Goal: Task Accomplishment & Management: Manage account settings

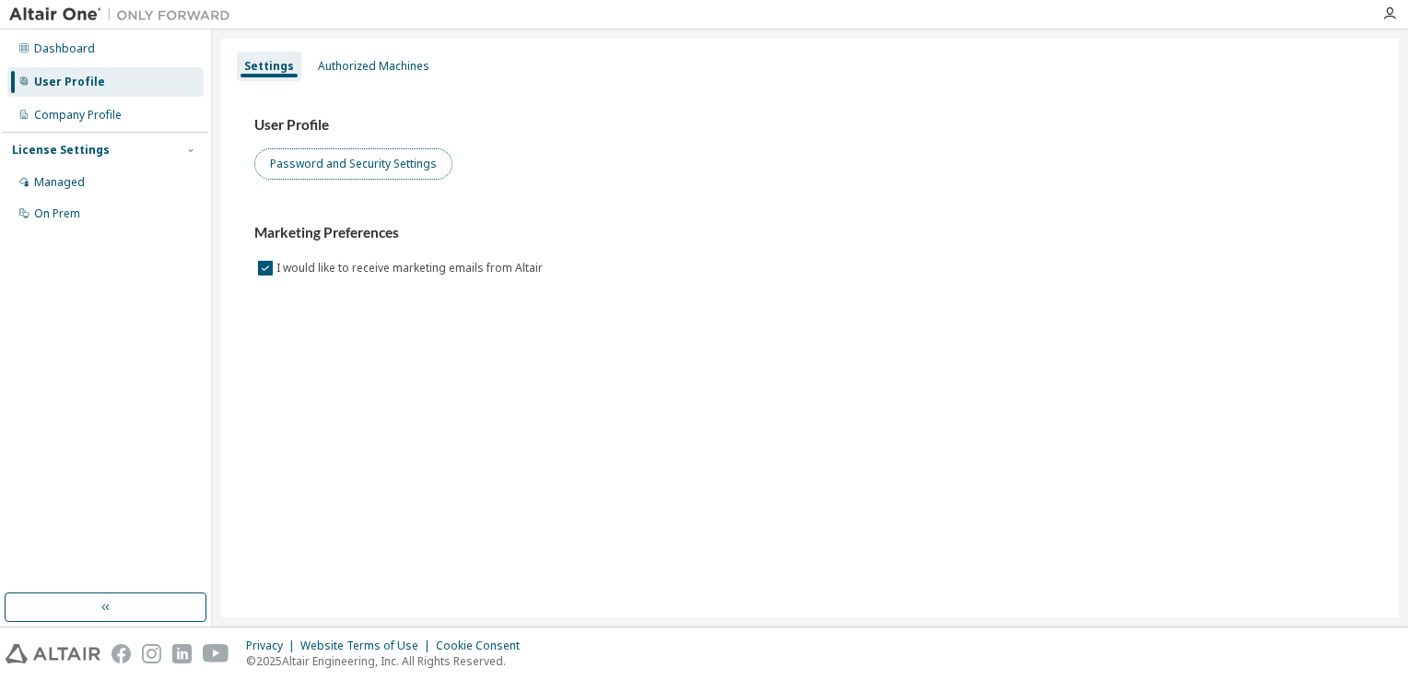
click at [312, 158] on button "Password and Security Settings" at bounding box center [353, 163] width 198 height 31
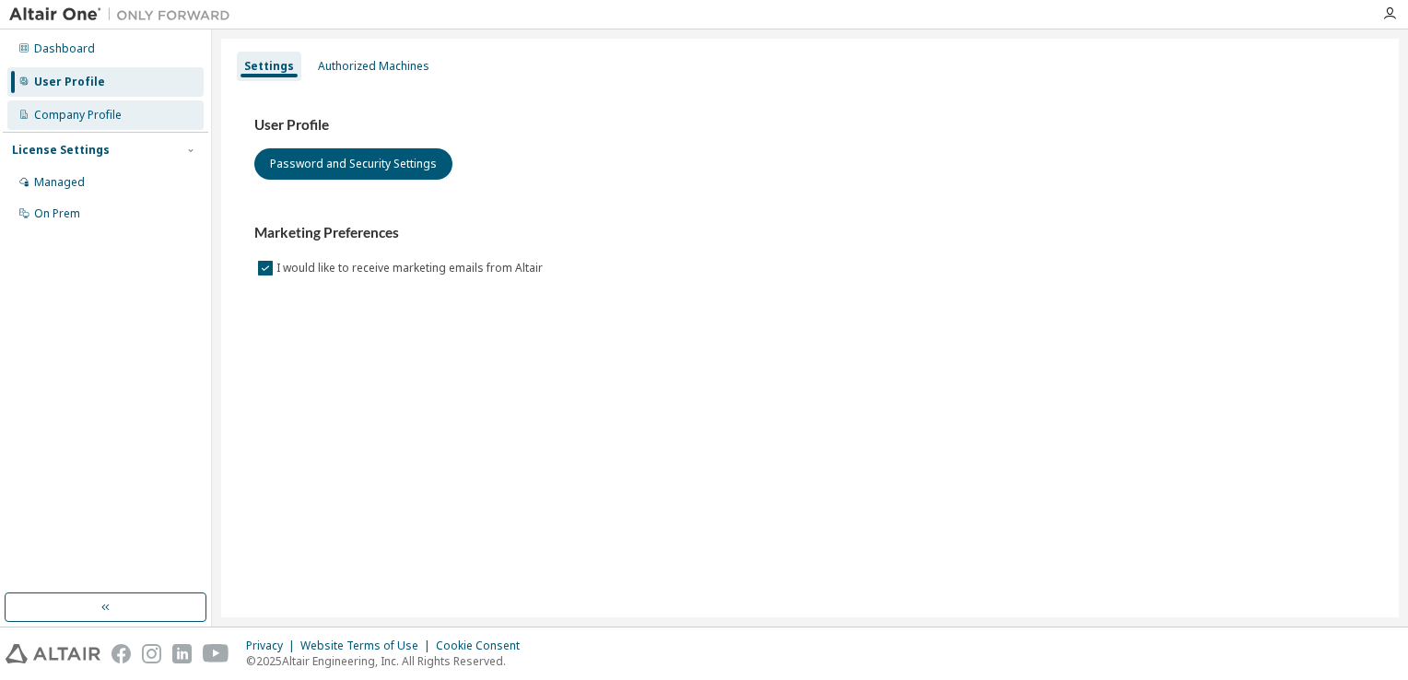
click at [118, 113] on div "Company Profile" at bounding box center [78, 115] width 88 height 15
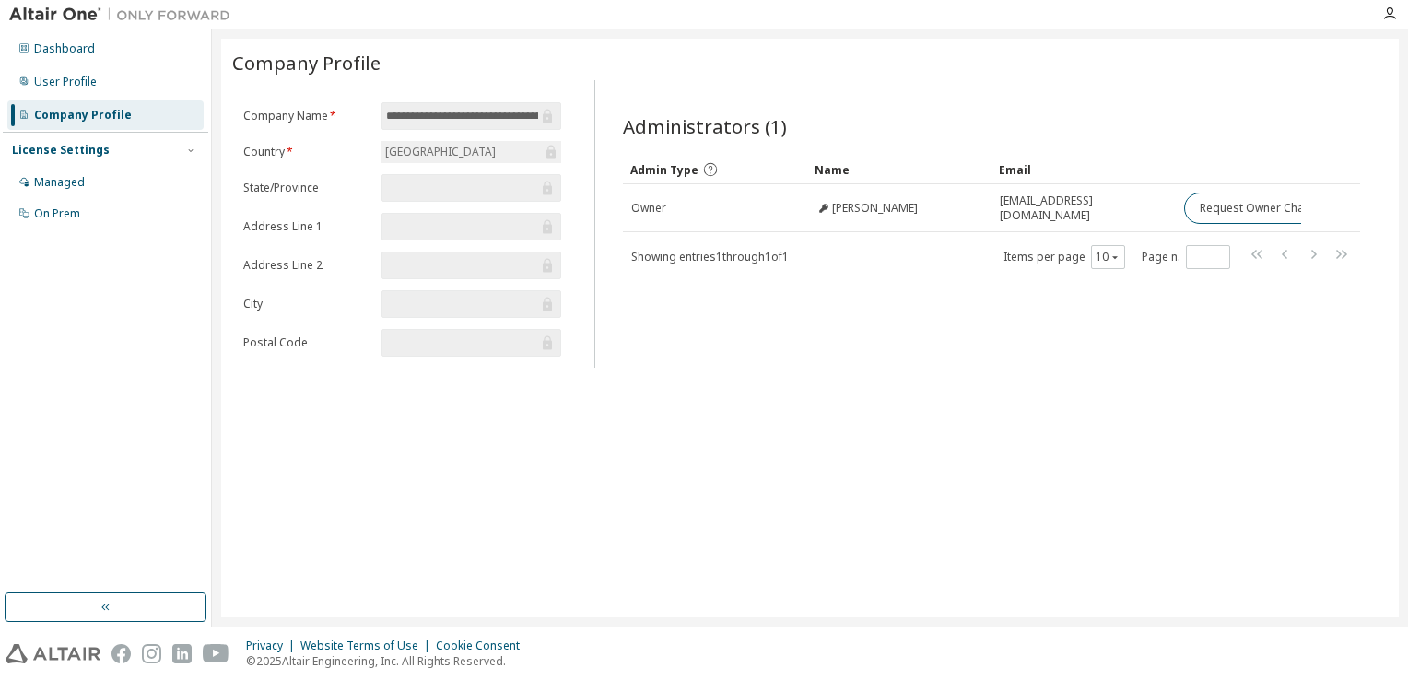
click at [81, 156] on div "License Settings" at bounding box center [61, 150] width 98 height 15
click at [89, 190] on div "Managed" at bounding box center [105, 182] width 196 height 29
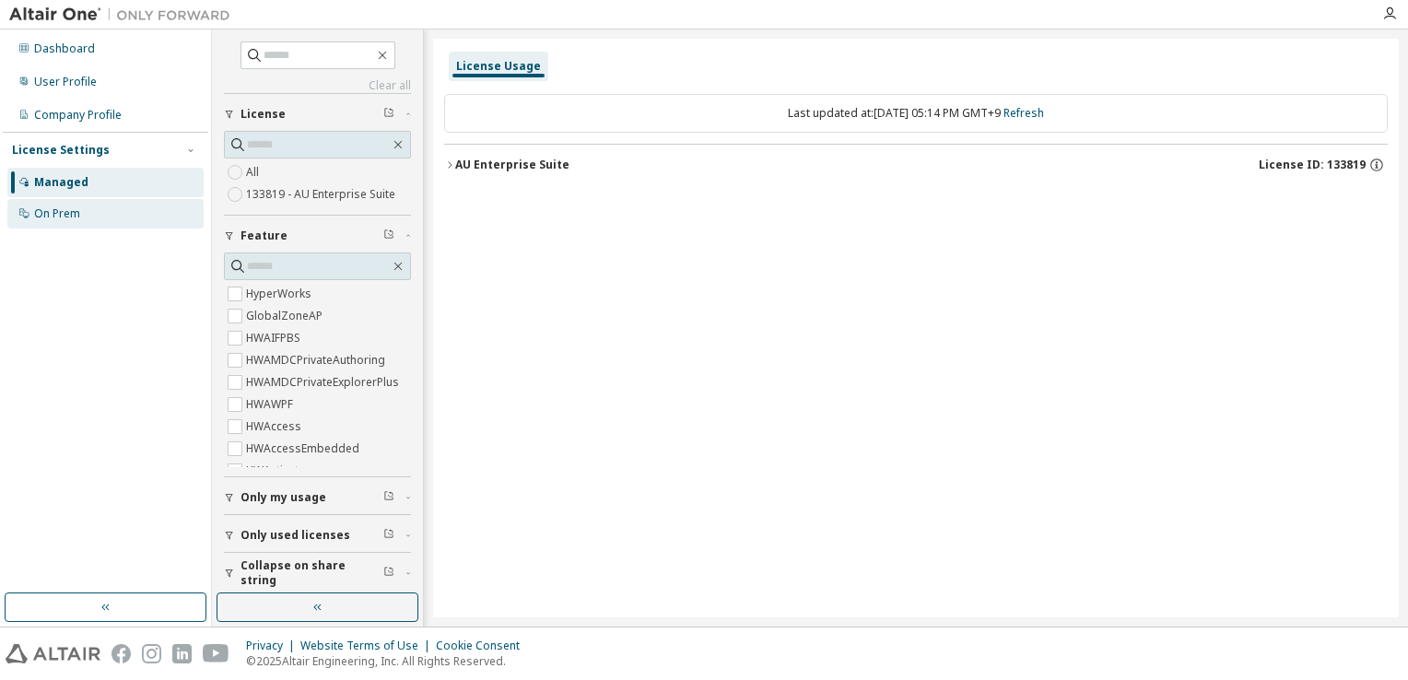
click at [75, 219] on div "On Prem" at bounding box center [57, 213] width 46 height 15
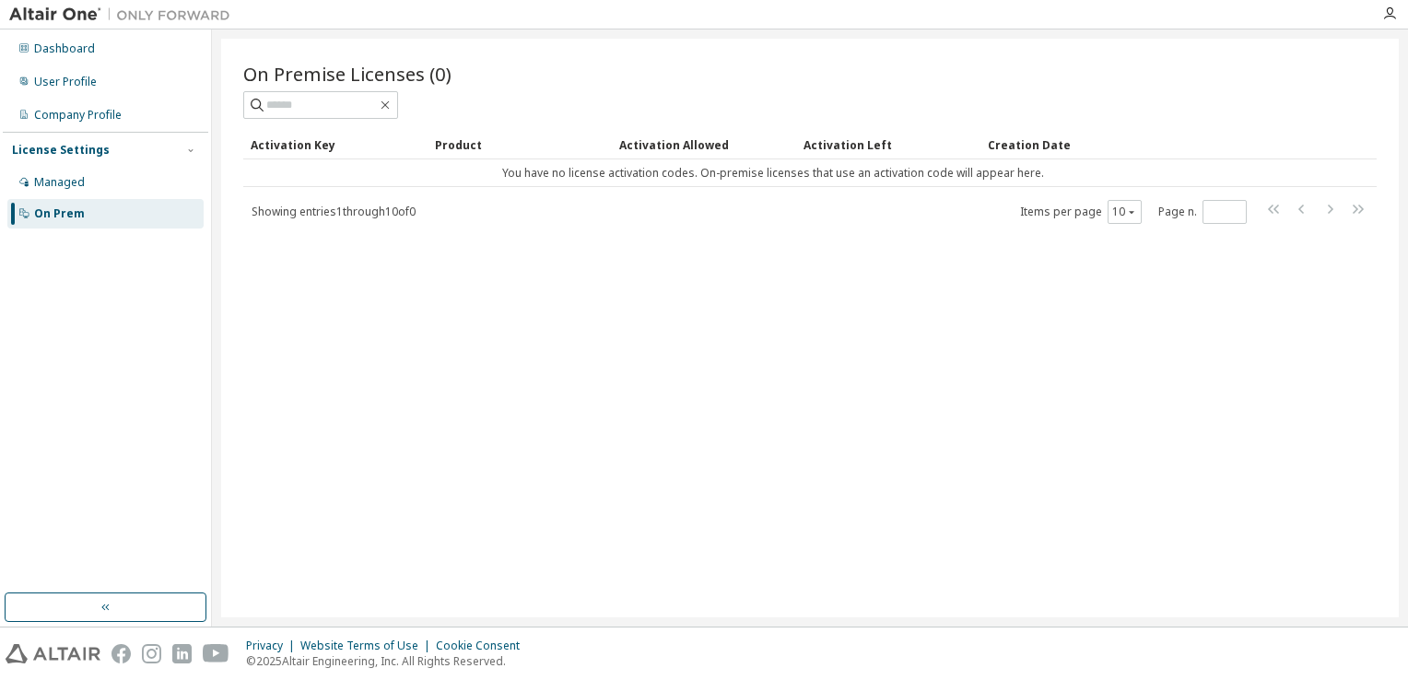
click at [77, 139] on div "License Settings Managed On Prem" at bounding box center [106, 181] width 206 height 99
click at [34, 42] on div "Dashboard" at bounding box center [64, 48] width 61 height 15
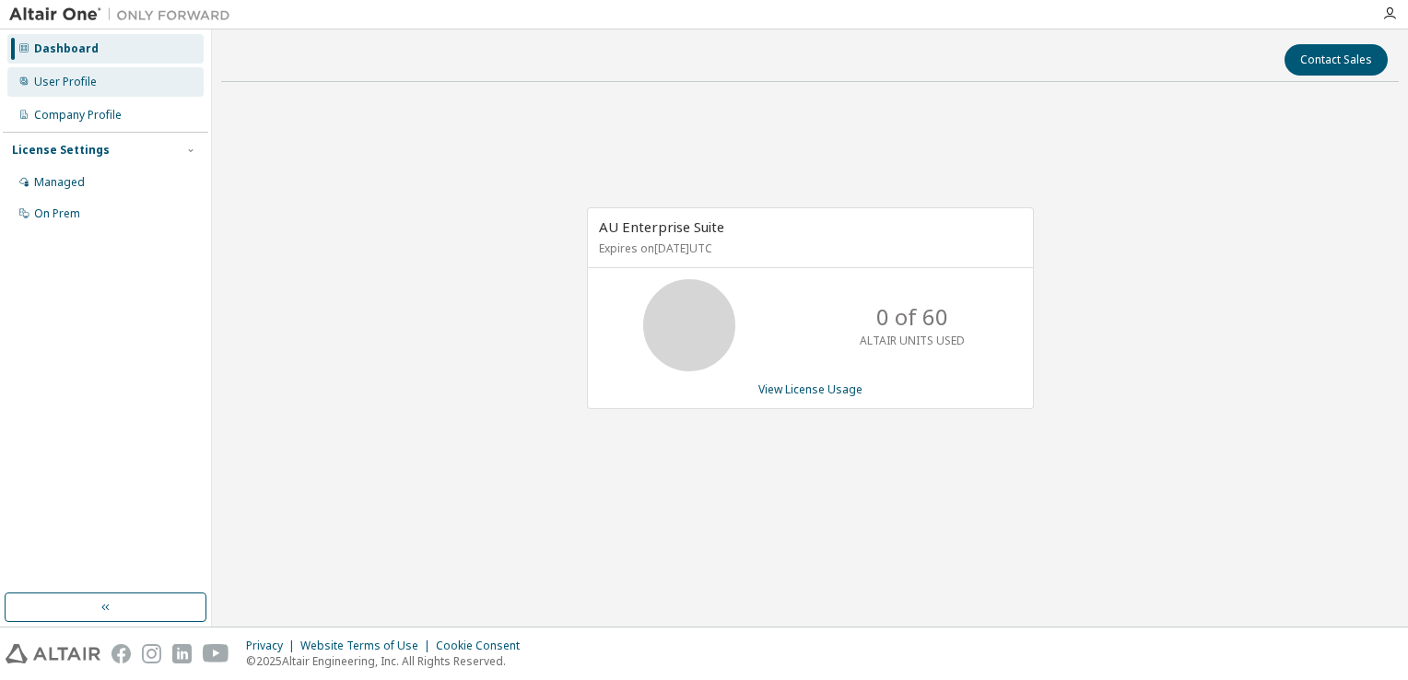
click at [43, 84] on div "User Profile" at bounding box center [65, 82] width 63 height 15
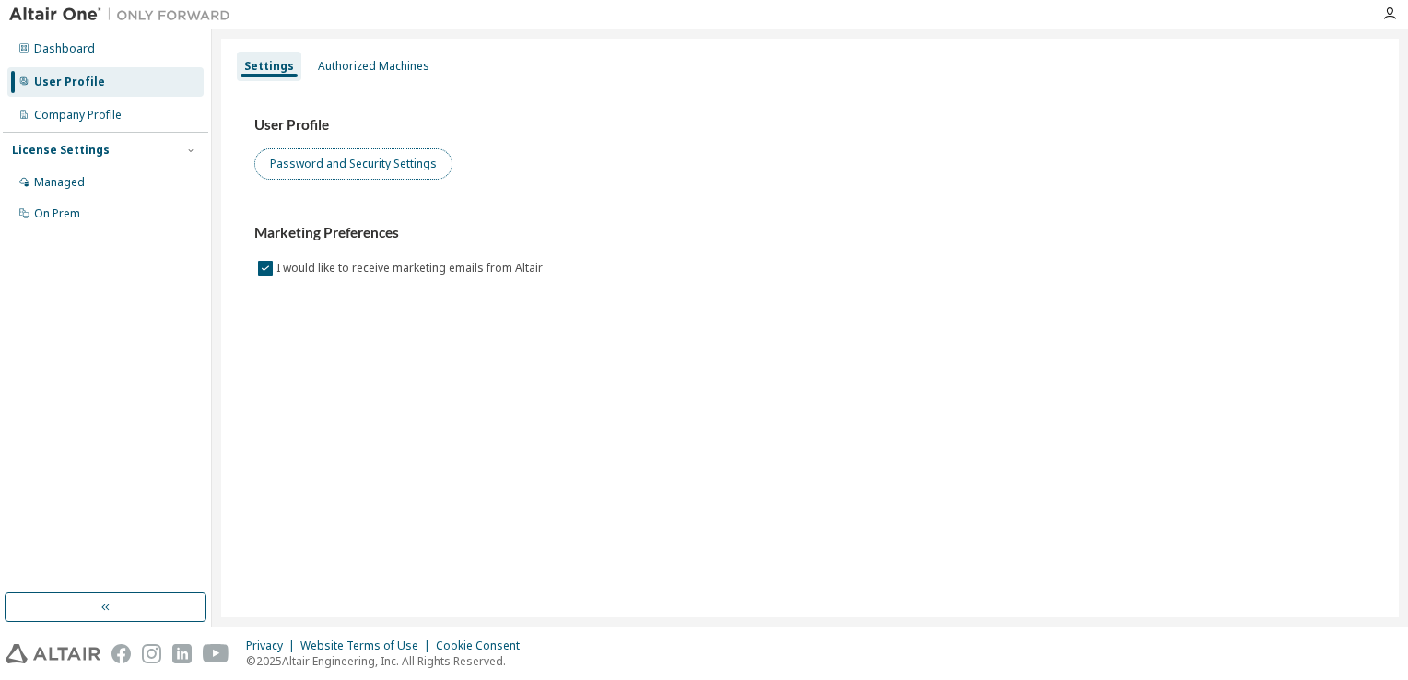
click at [295, 169] on button "Password and Security Settings" at bounding box center [353, 163] width 198 height 31
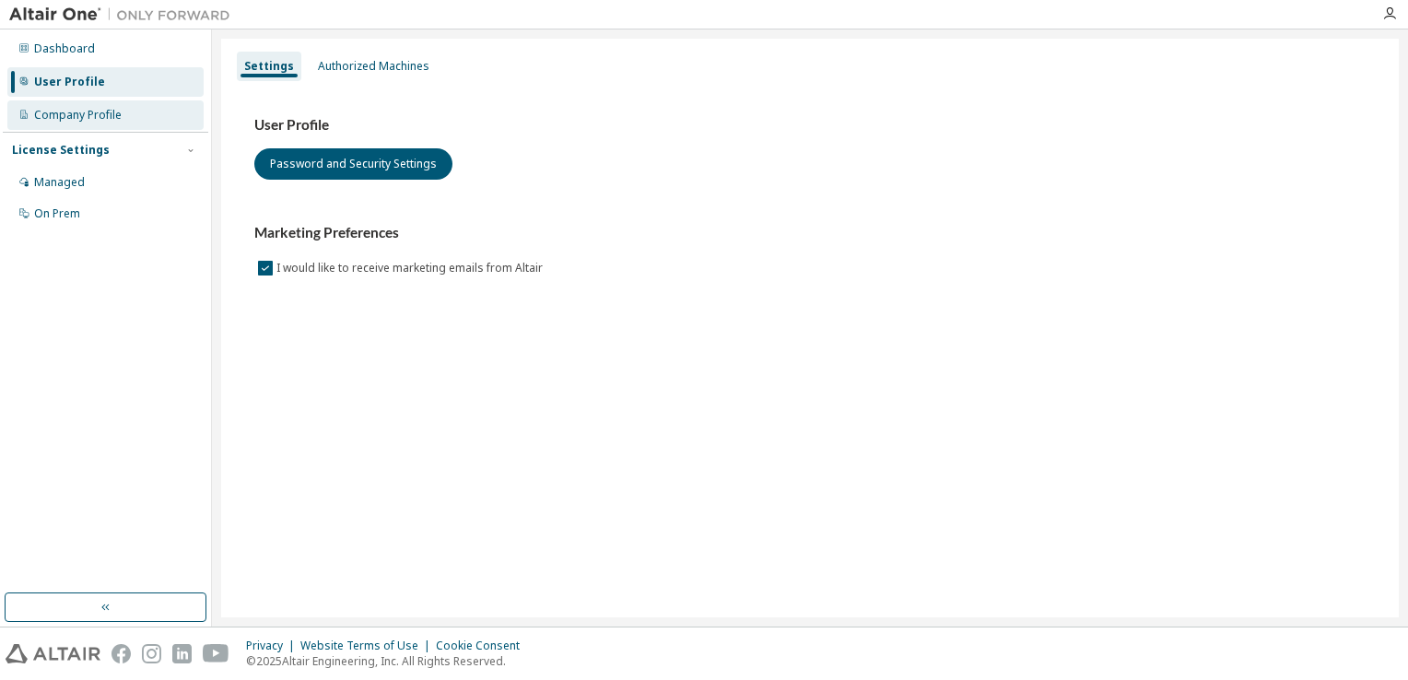
click at [136, 119] on div "Company Profile" at bounding box center [105, 114] width 196 height 29
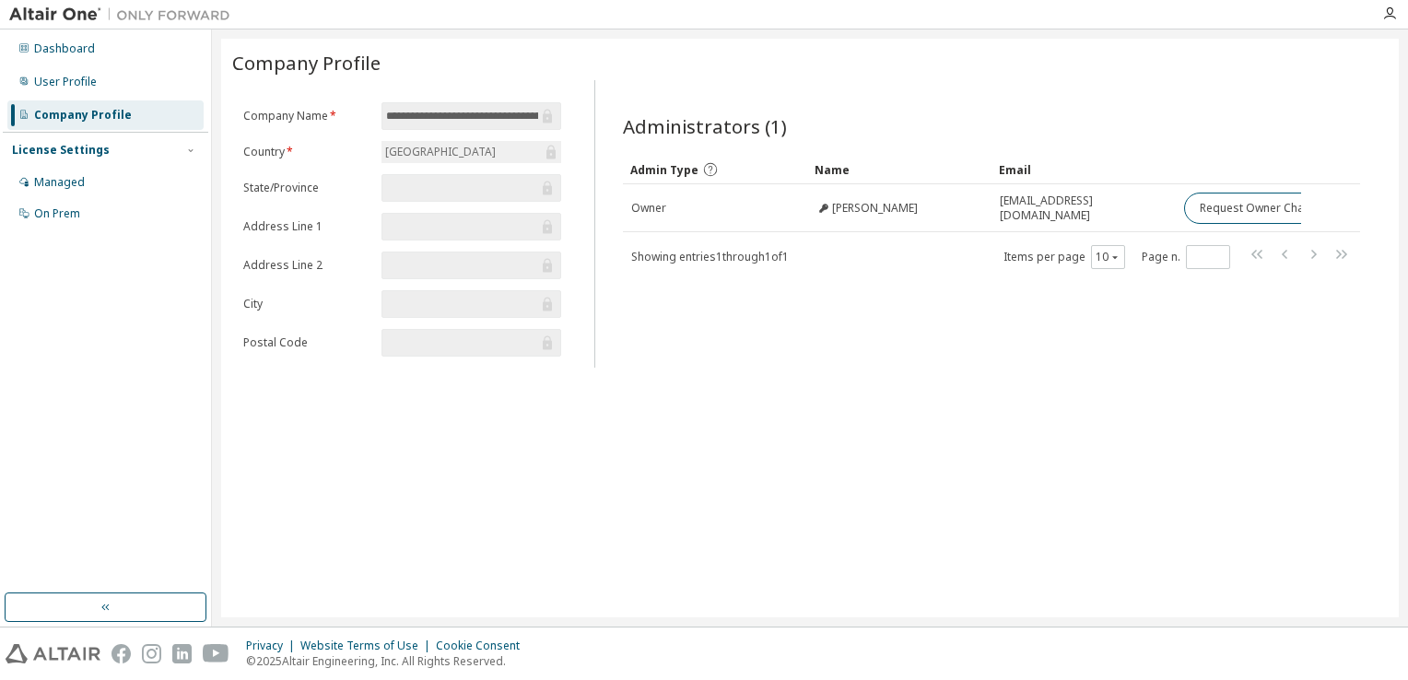
click at [1287, 404] on div "**********" at bounding box center [810, 328] width 1178 height 579
click at [102, 88] on div "User Profile" at bounding box center [105, 81] width 196 height 29
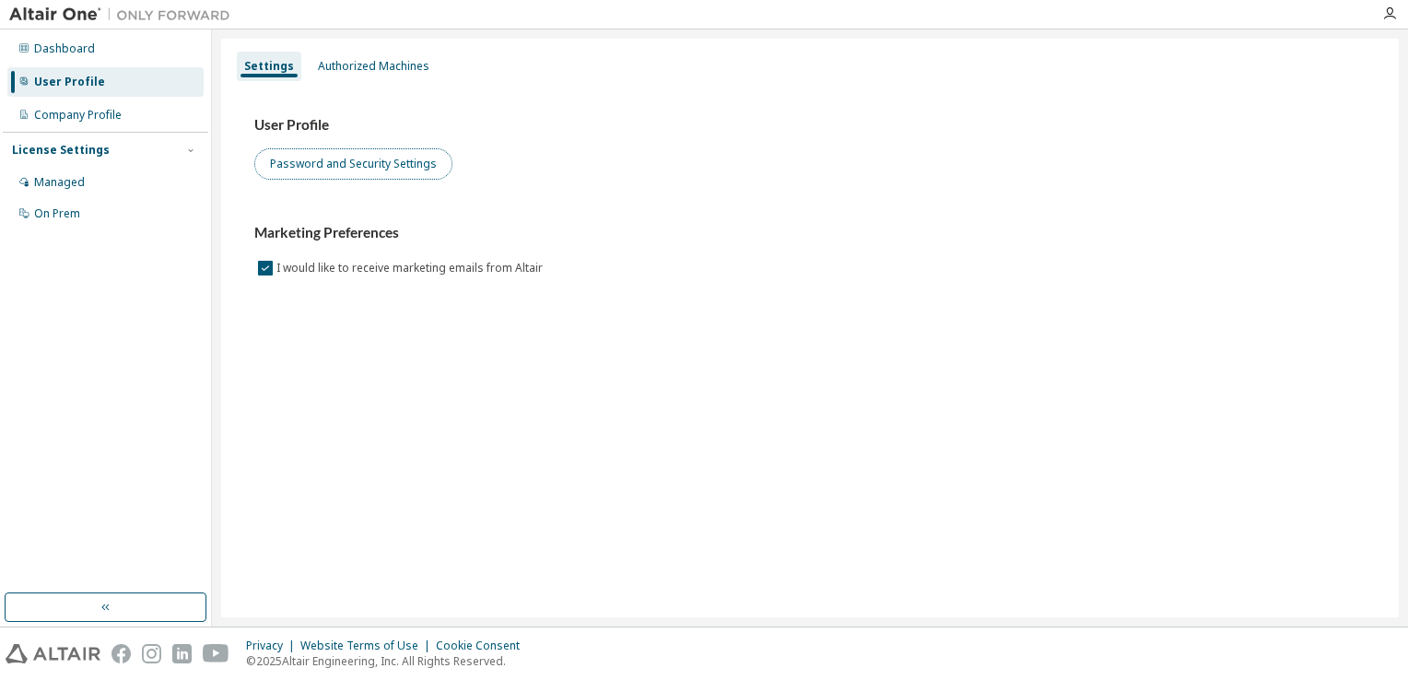
click at [329, 164] on button "Password and Security Settings" at bounding box center [353, 163] width 198 height 31
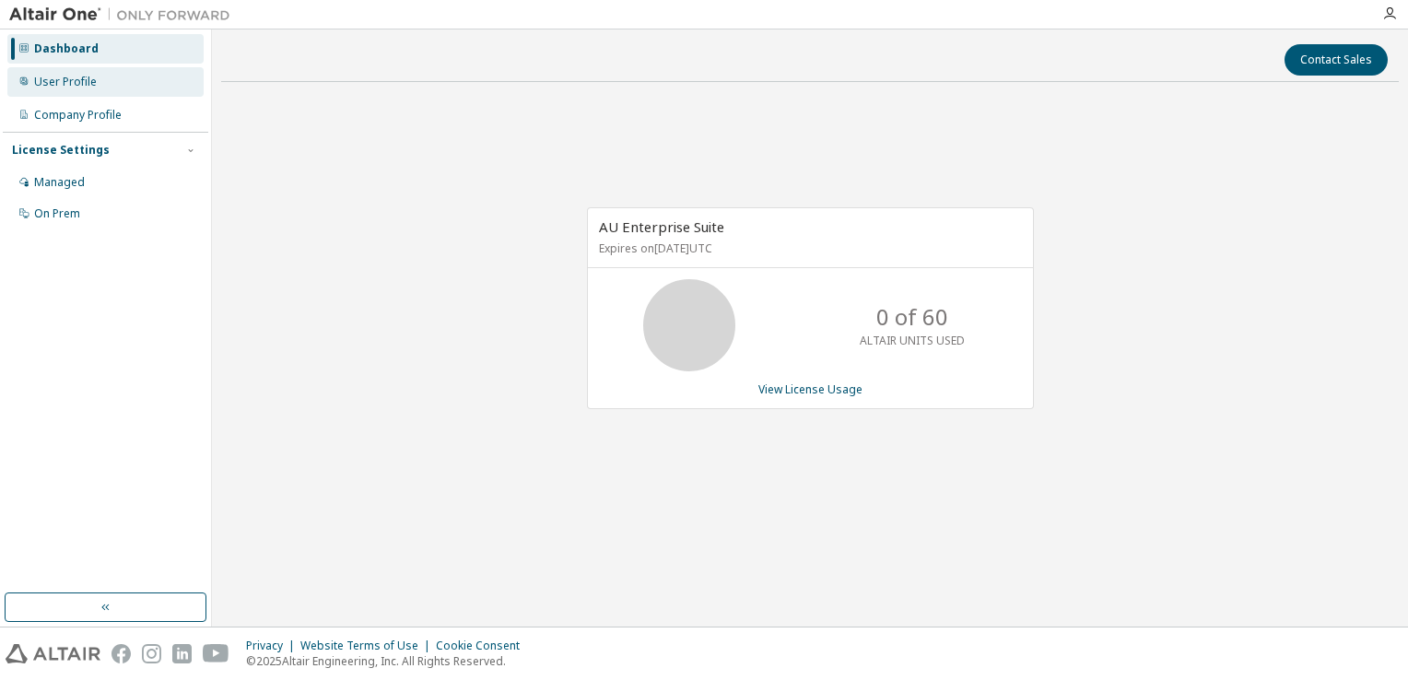
click at [84, 80] on div "User Profile" at bounding box center [65, 82] width 63 height 15
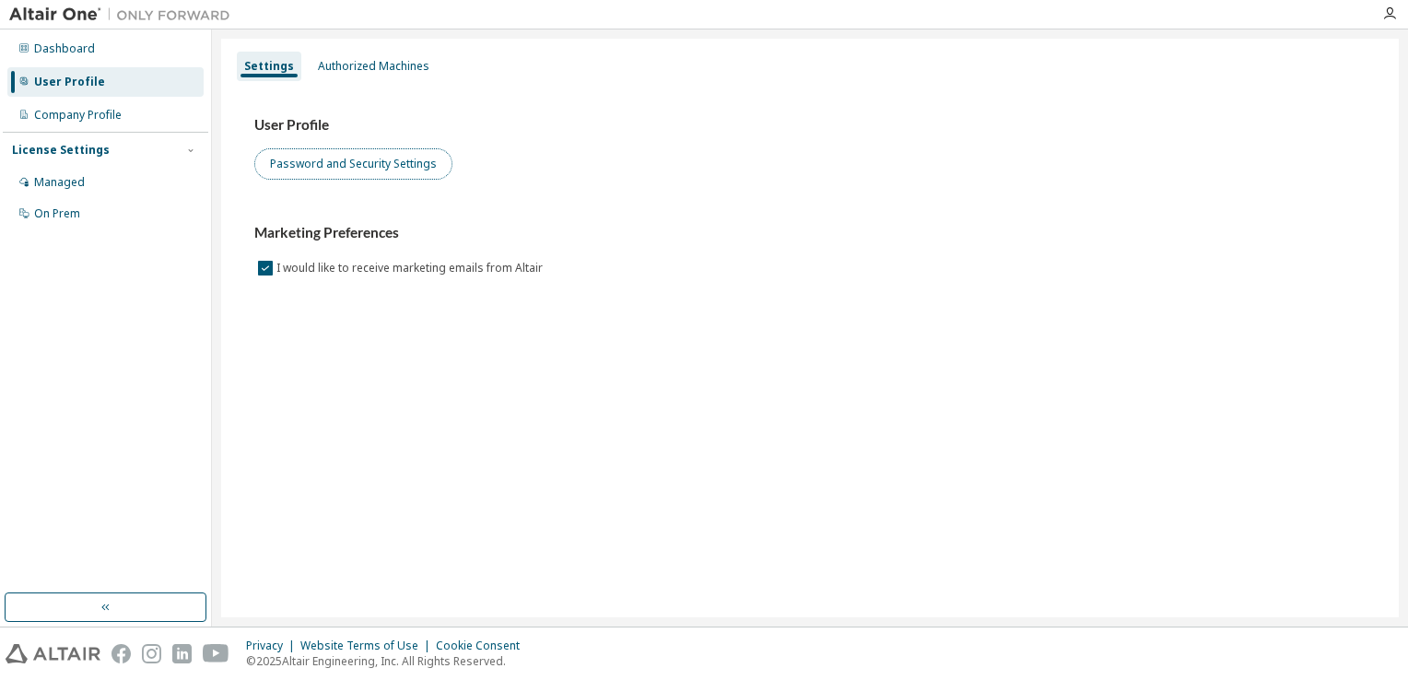
click at [321, 165] on button "Password and Security Settings" at bounding box center [353, 163] width 198 height 31
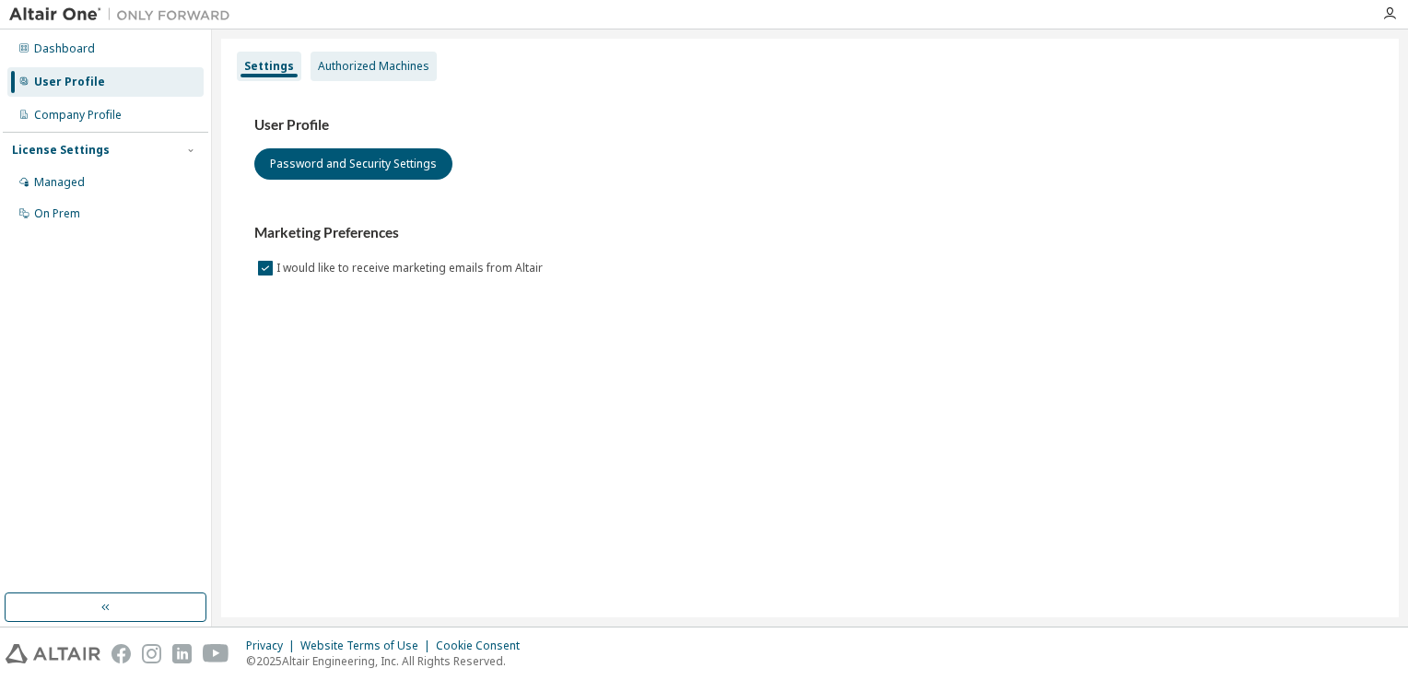
click at [349, 72] on div "Authorized Machines" at bounding box center [374, 66] width 112 height 15
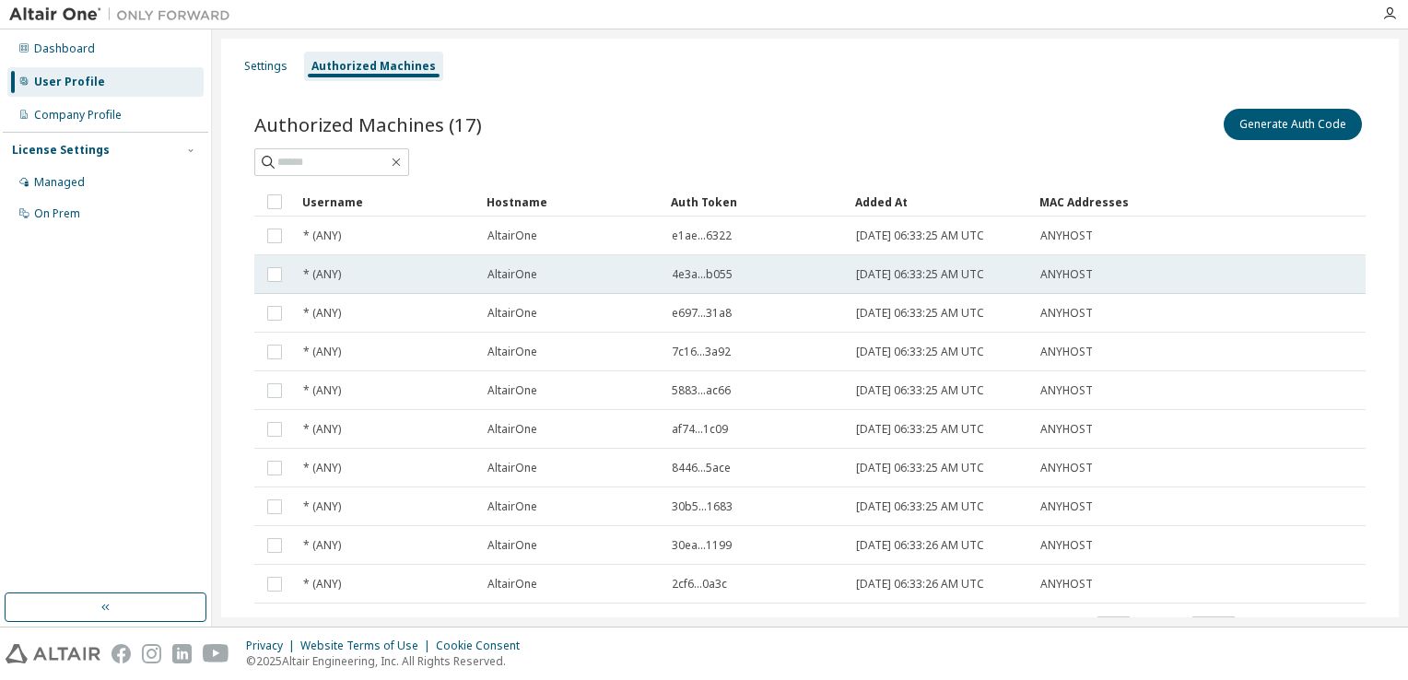
scroll to position [81, 0]
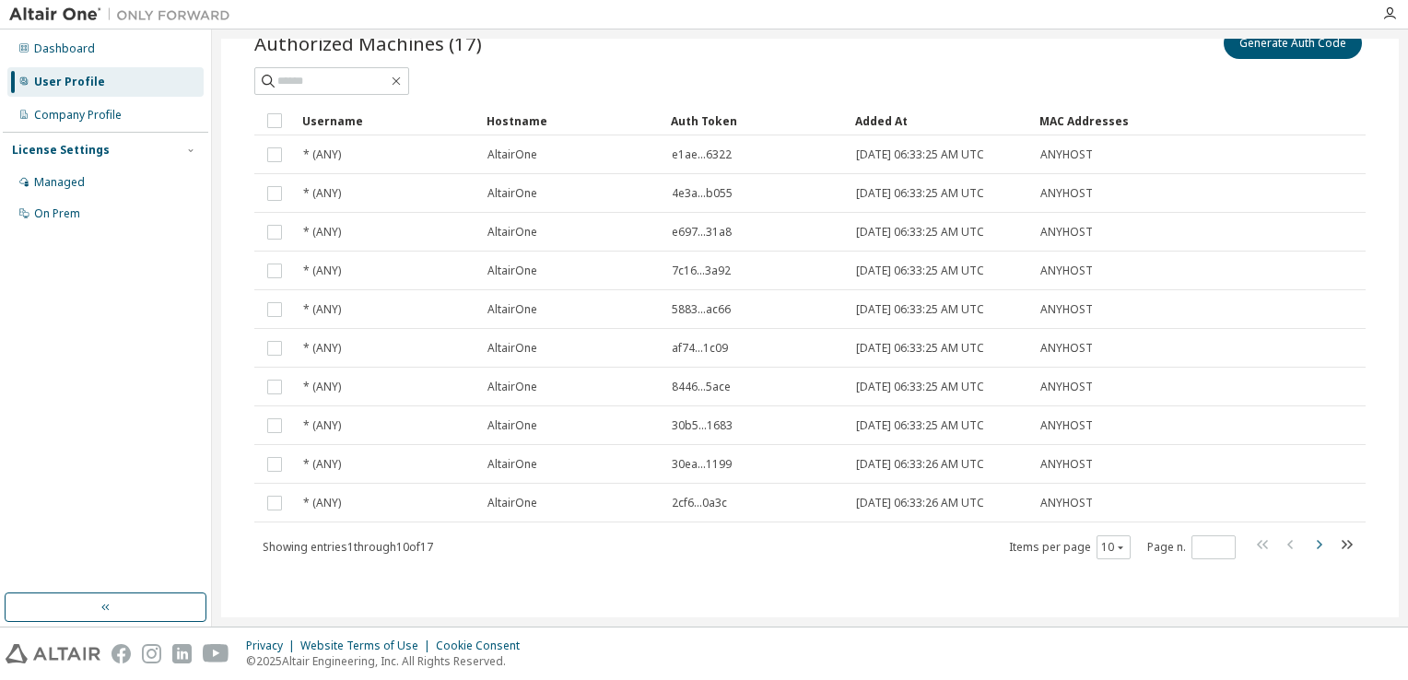
click at [1308, 544] on icon "button" at bounding box center [1319, 545] width 22 height 22
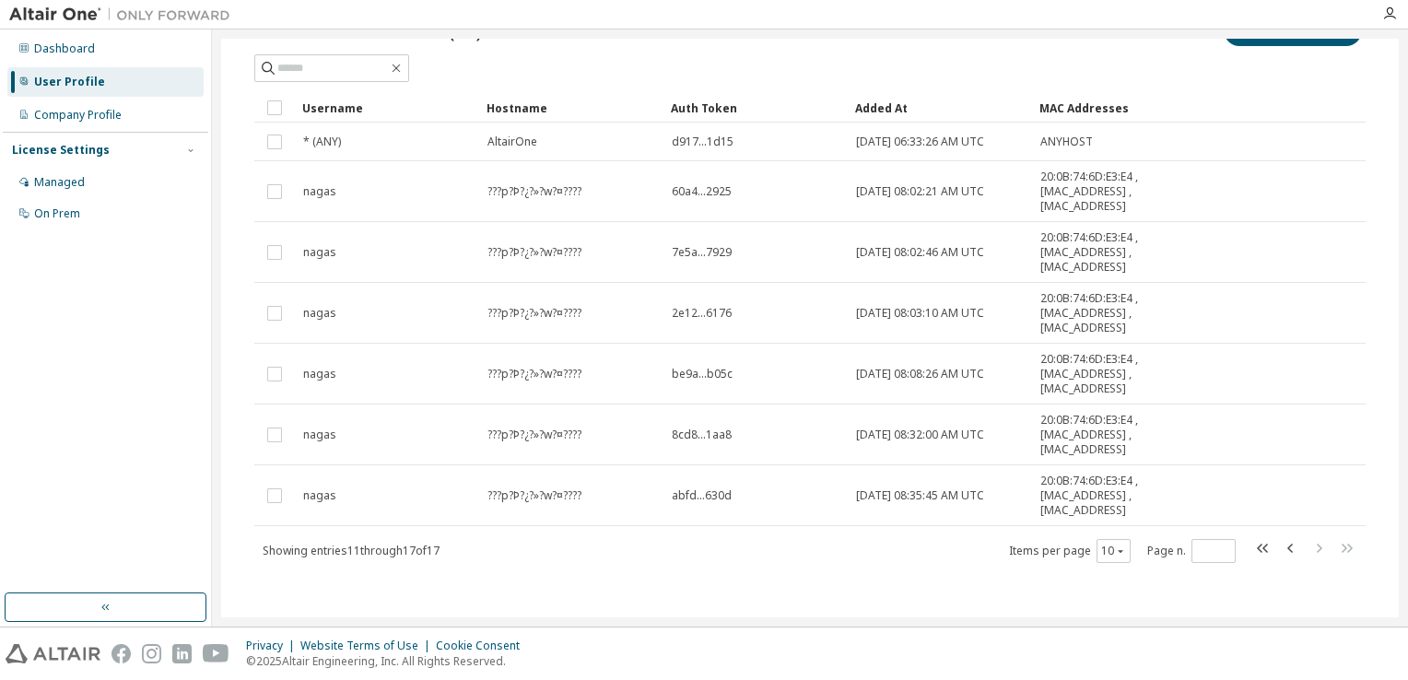
scroll to position [97, 0]
click at [1280, 544] on icon "button" at bounding box center [1291, 546] width 22 height 22
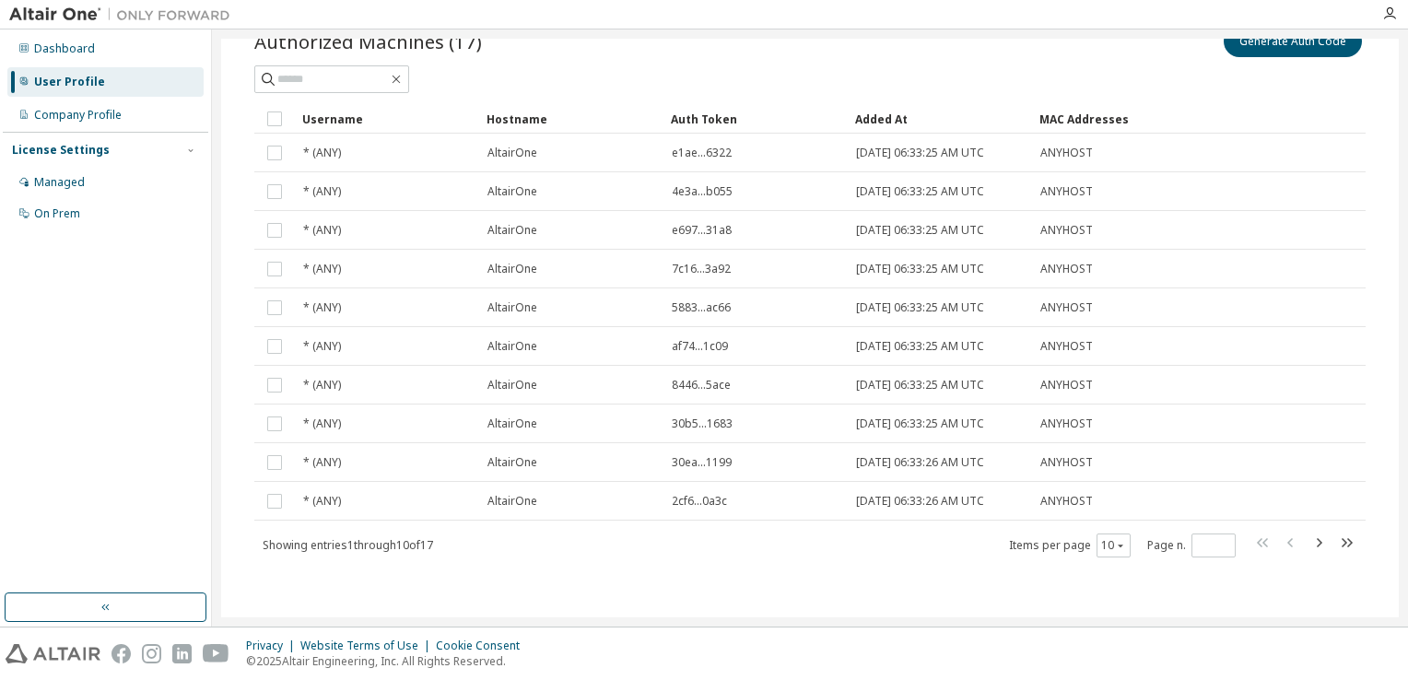
scroll to position [81, 0]
click at [1311, 550] on icon "button" at bounding box center [1319, 545] width 22 height 22
type input "*"
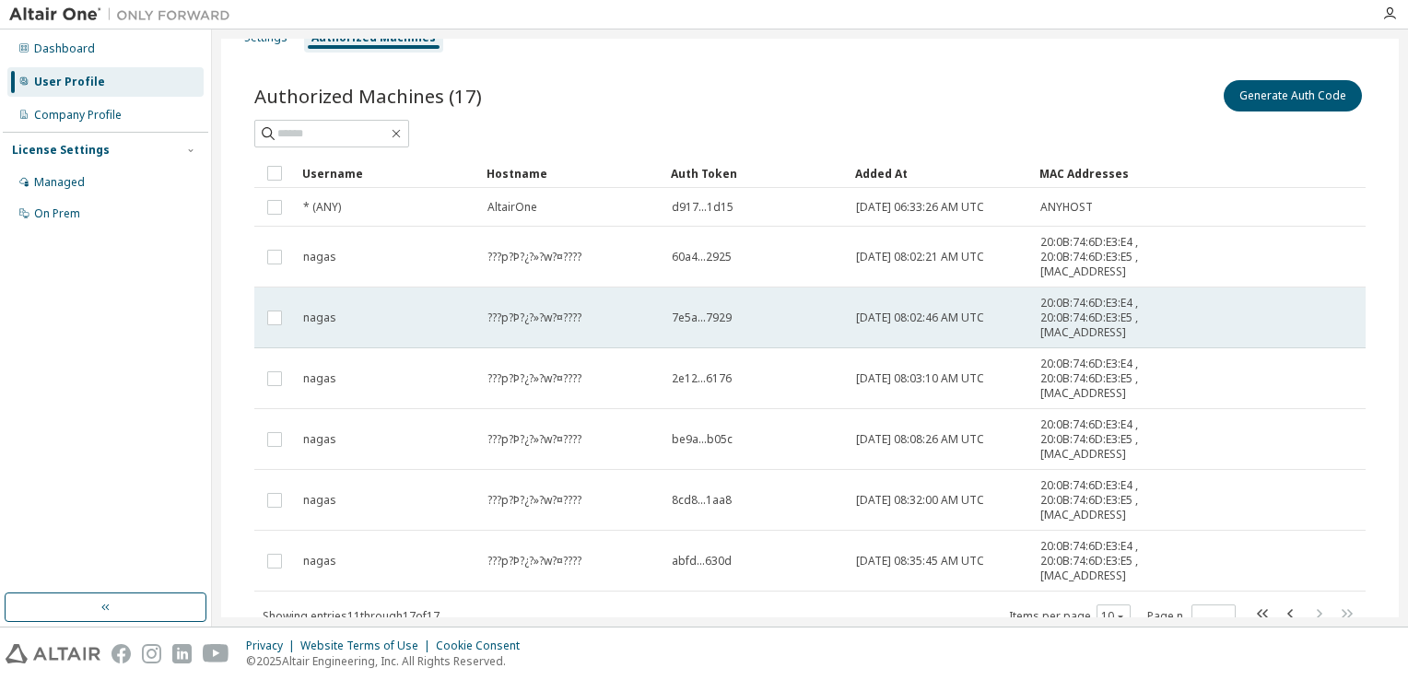
scroll to position [0, 0]
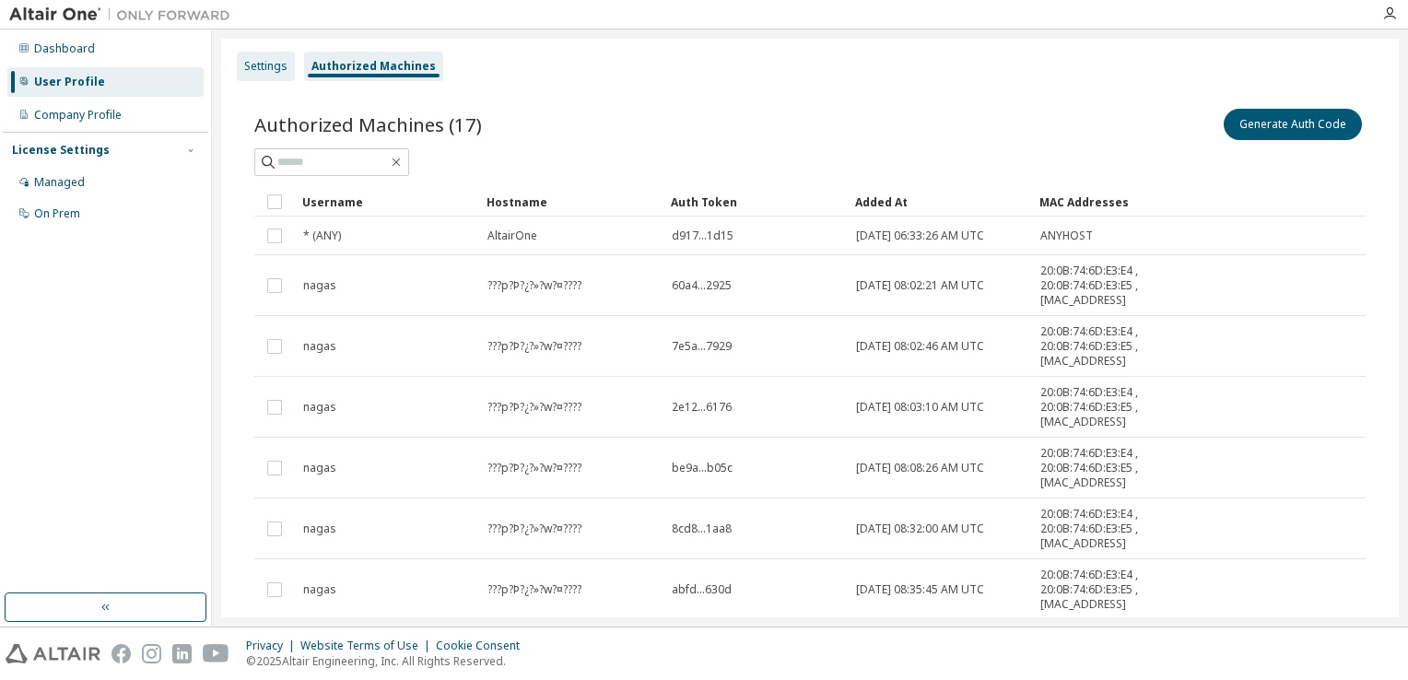
click at [267, 65] on div "Settings" at bounding box center [265, 66] width 43 height 15
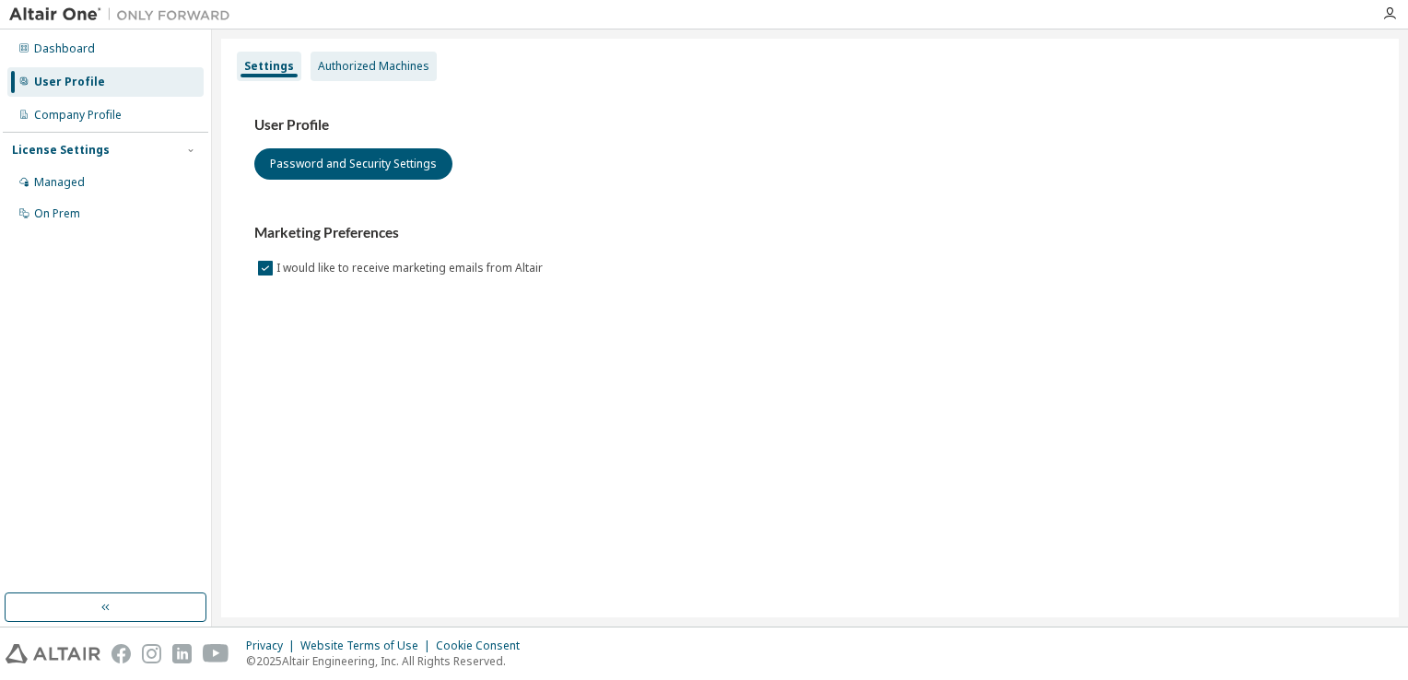
click at [323, 62] on div "Authorized Machines" at bounding box center [374, 66] width 112 height 15
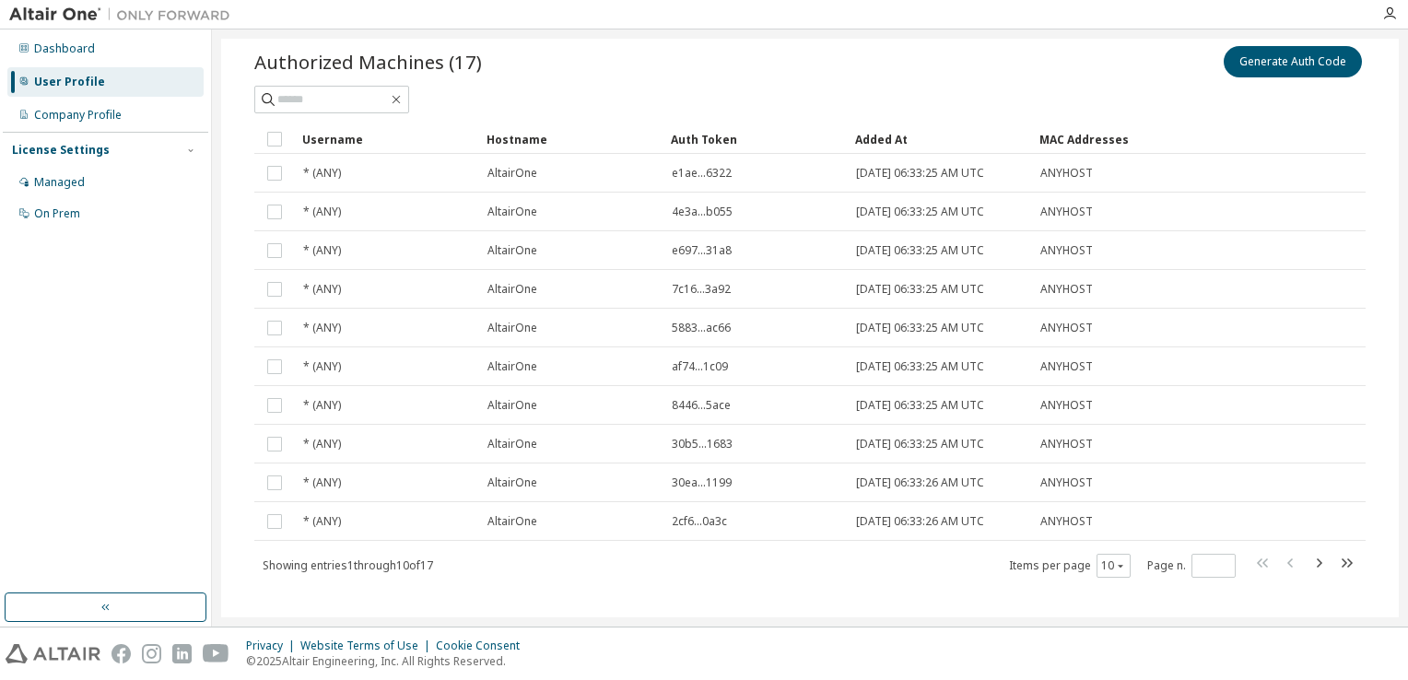
scroll to position [81, 0]
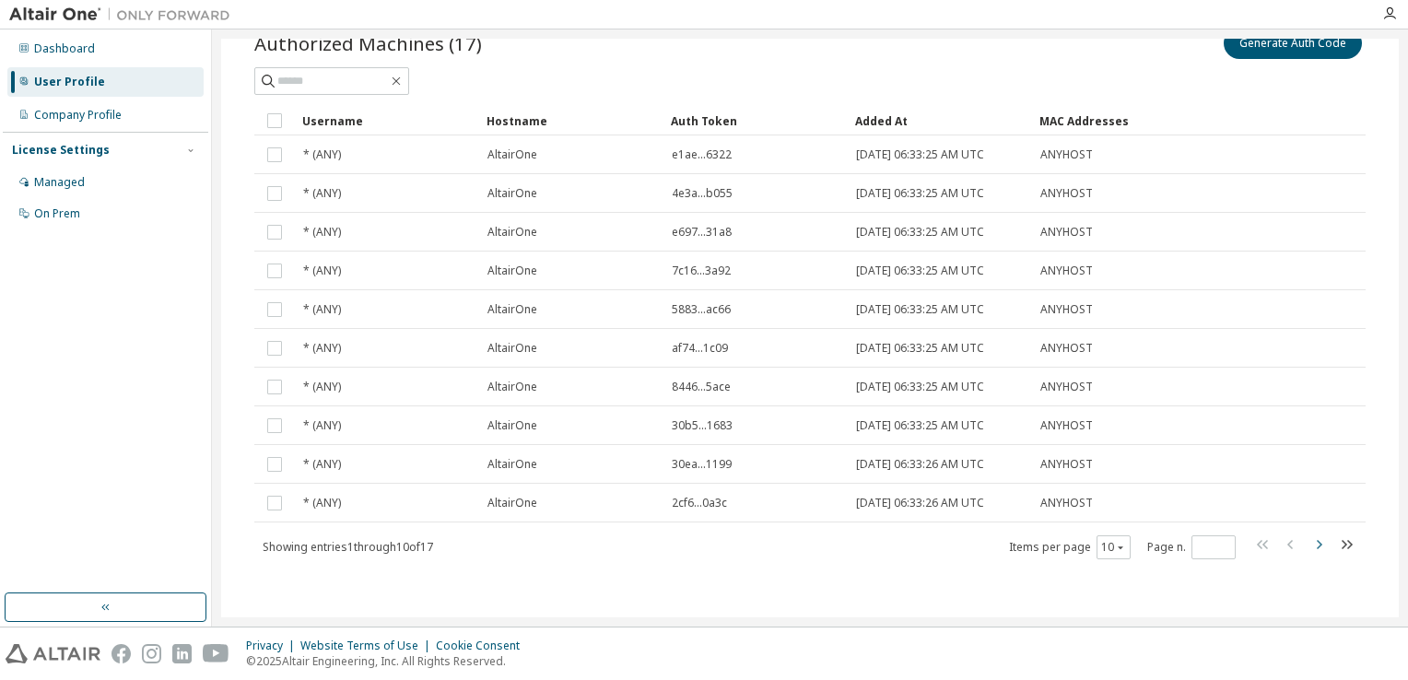
click at [1309, 542] on icon "button" at bounding box center [1319, 545] width 22 height 22
type input "*"
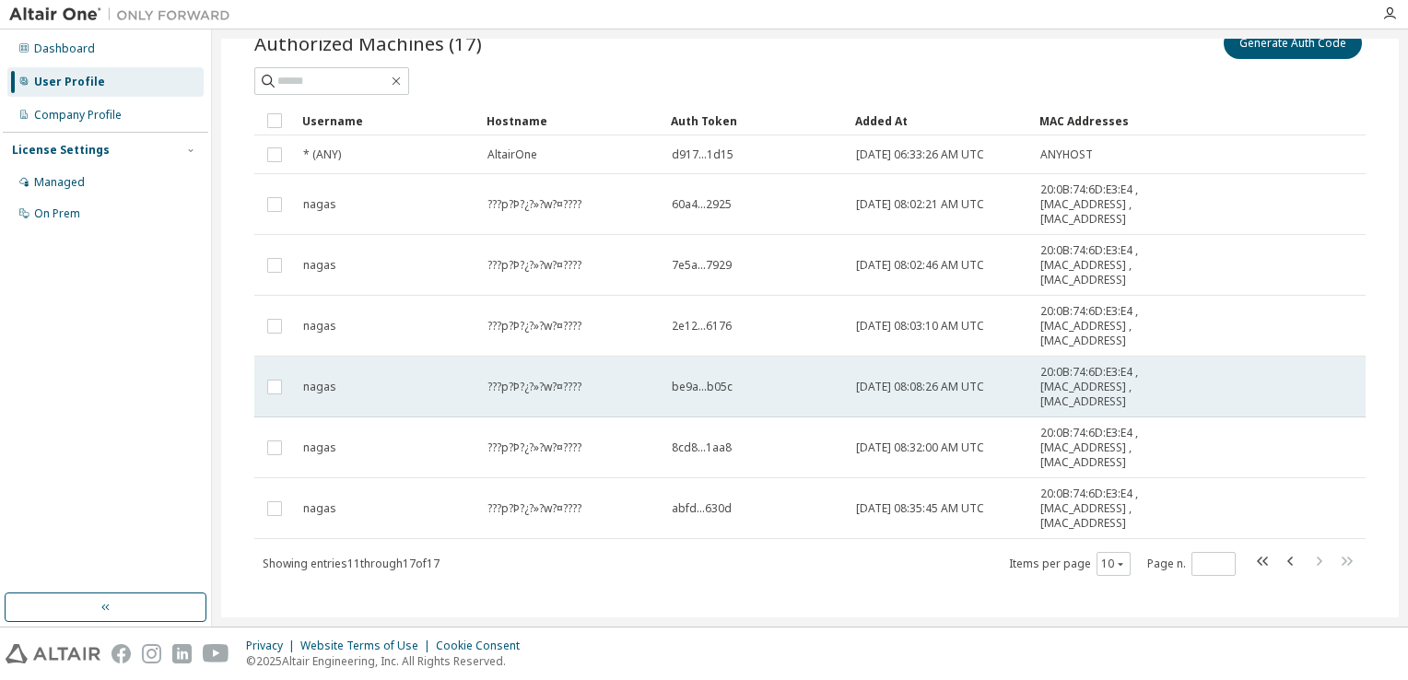
scroll to position [97, 0]
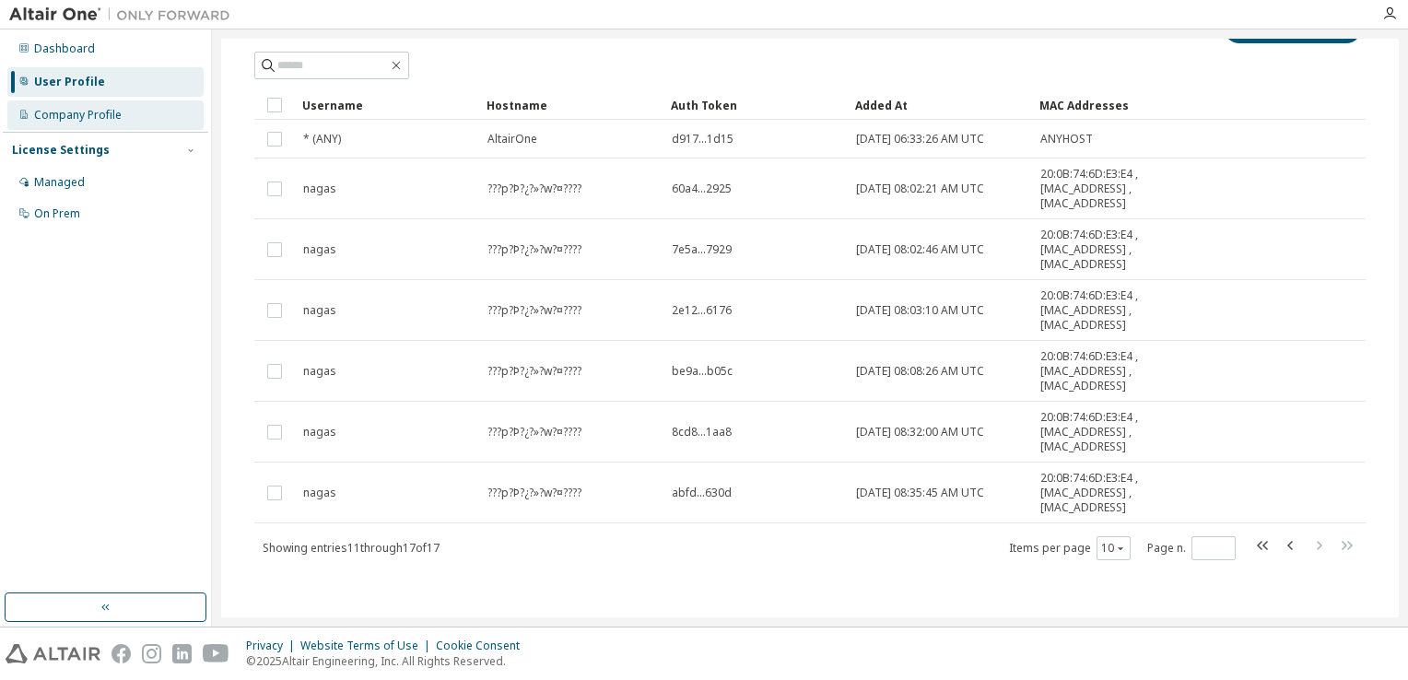
click at [110, 101] on div "Company Profile" at bounding box center [105, 114] width 196 height 29
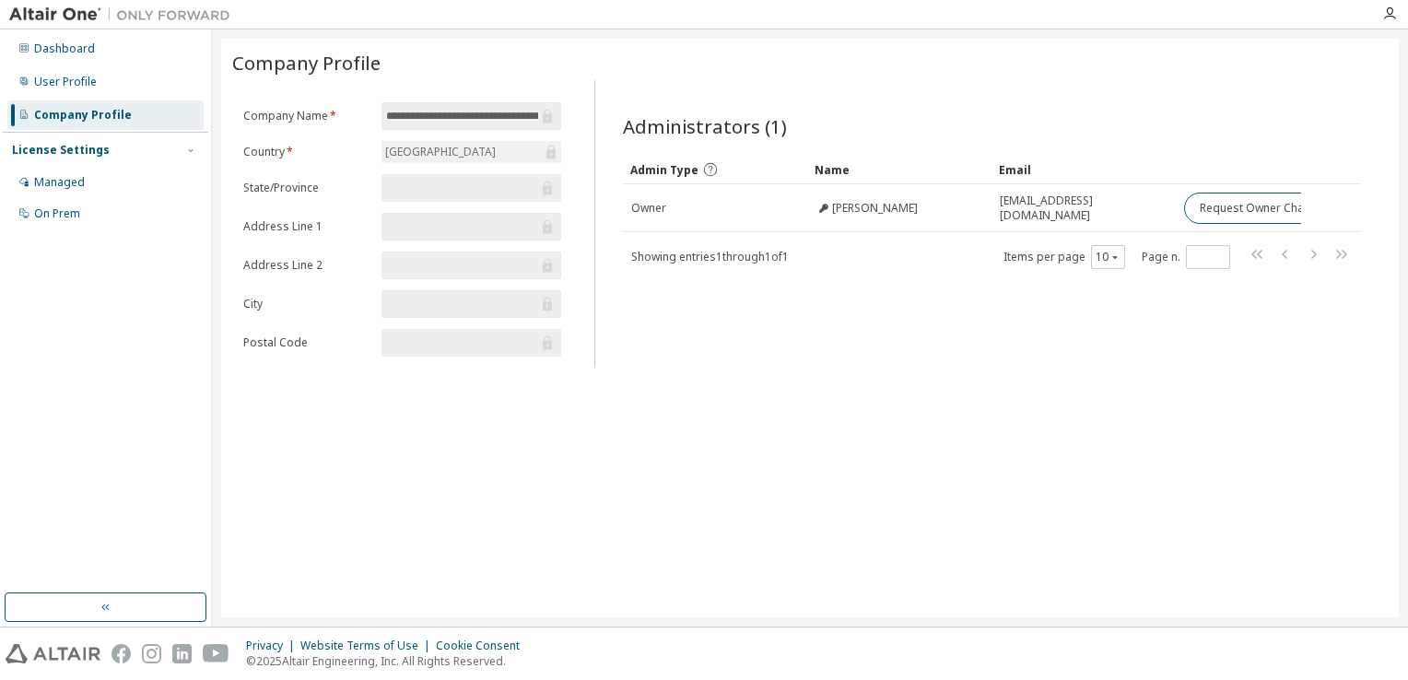
click at [45, 6] on img at bounding box center [124, 15] width 230 height 18
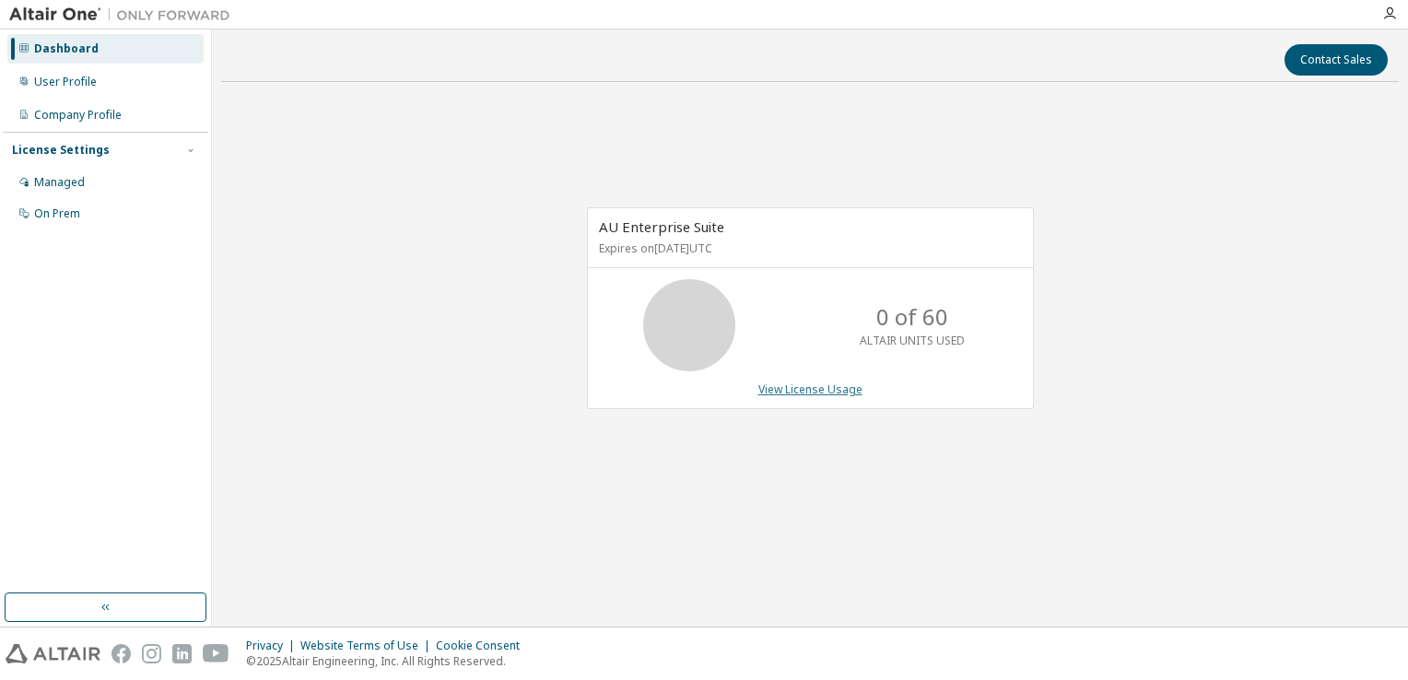
click at [829, 394] on link "View License Usage" at bounding box center [810, 390] width 104 height 16
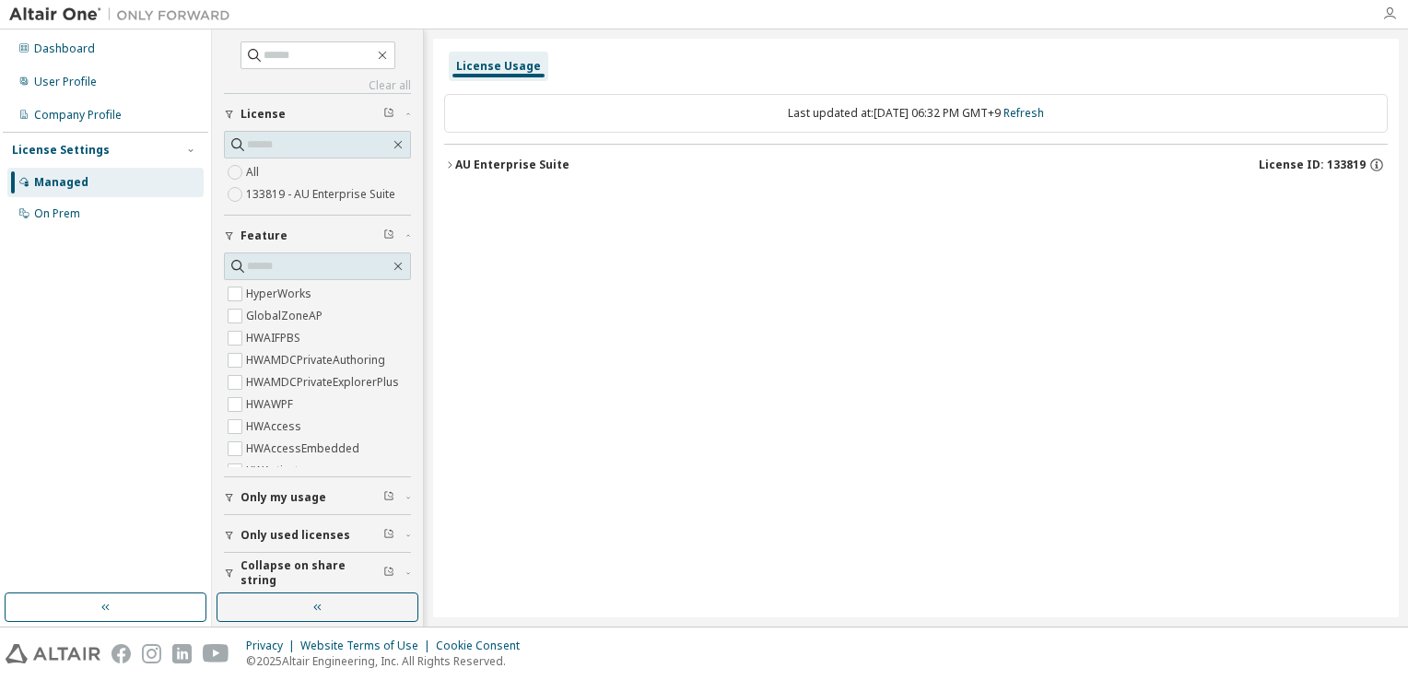
click at [1393, 17] on icon "button" at bounding box center [1389, 13] width 15 height 15
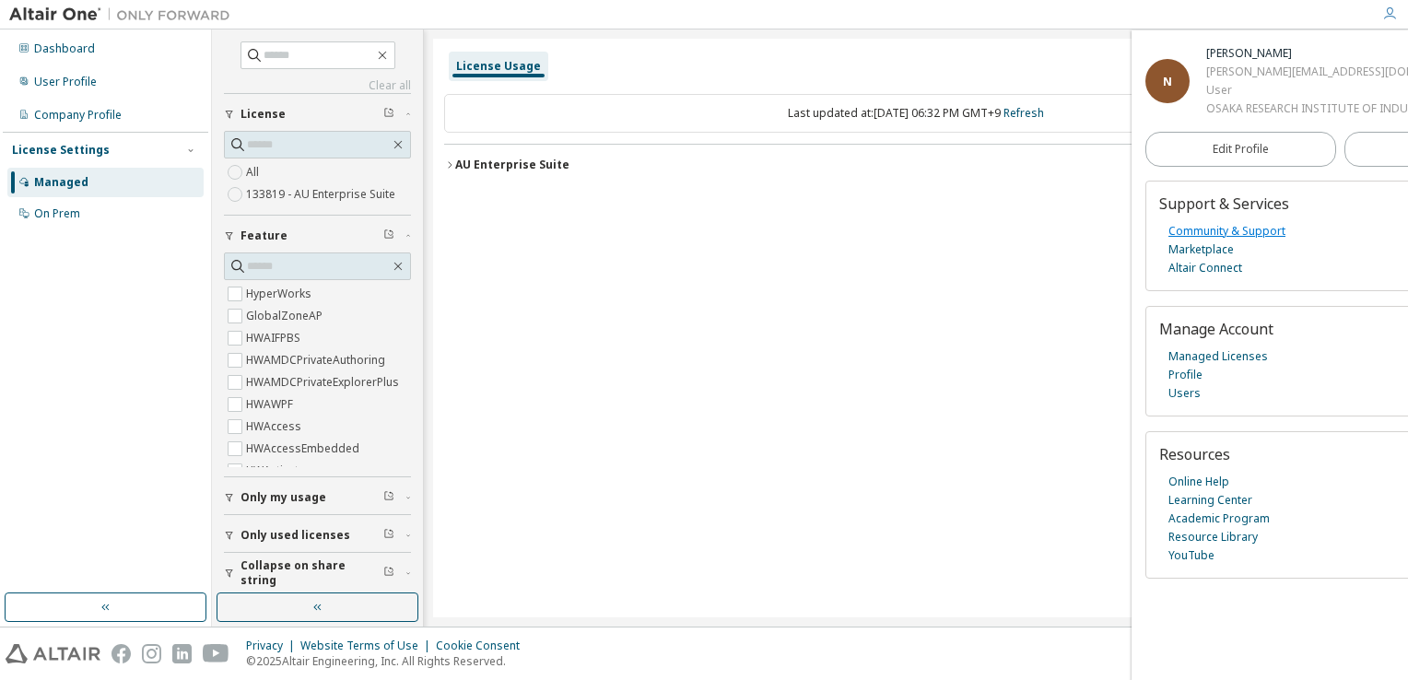
click at [1249, 232] on link "Community & Support" at bounding box center [1227, 231] width 117 height 18
click at [1207, 478] on link "Online Help" at bounding box center [1199, 482] width 61 height 18
click at [1202, 502] on link "Learning Center" at bounding box center [1211, 500] width 84 height 18
click at [1224, 271] on link "Altair Connect" at bounding box center [1206, 268] width 74 height 18
click at [1221, 233] on link "Community & Support" at bounding box center [1227, 231] width 117 height 18
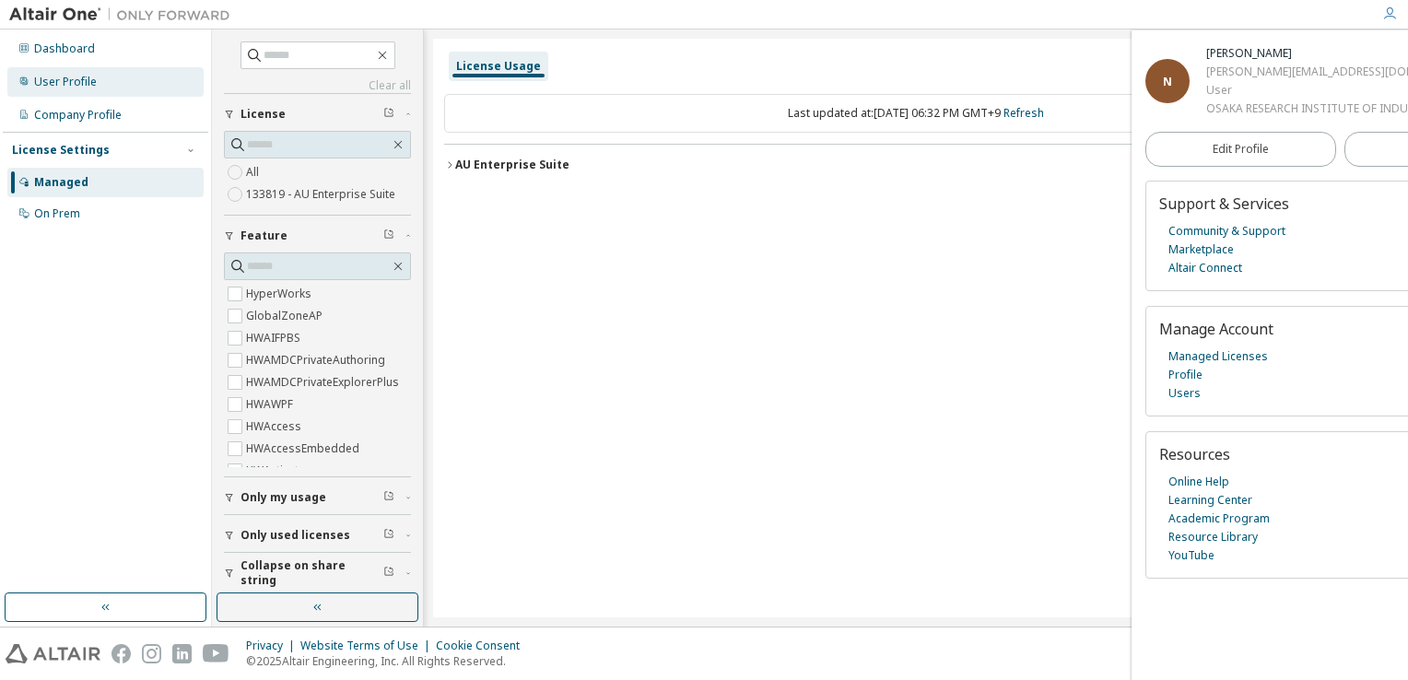
click at [41, 88] on div "User Profile" at bounding box center [65, 82] width 63 height 15
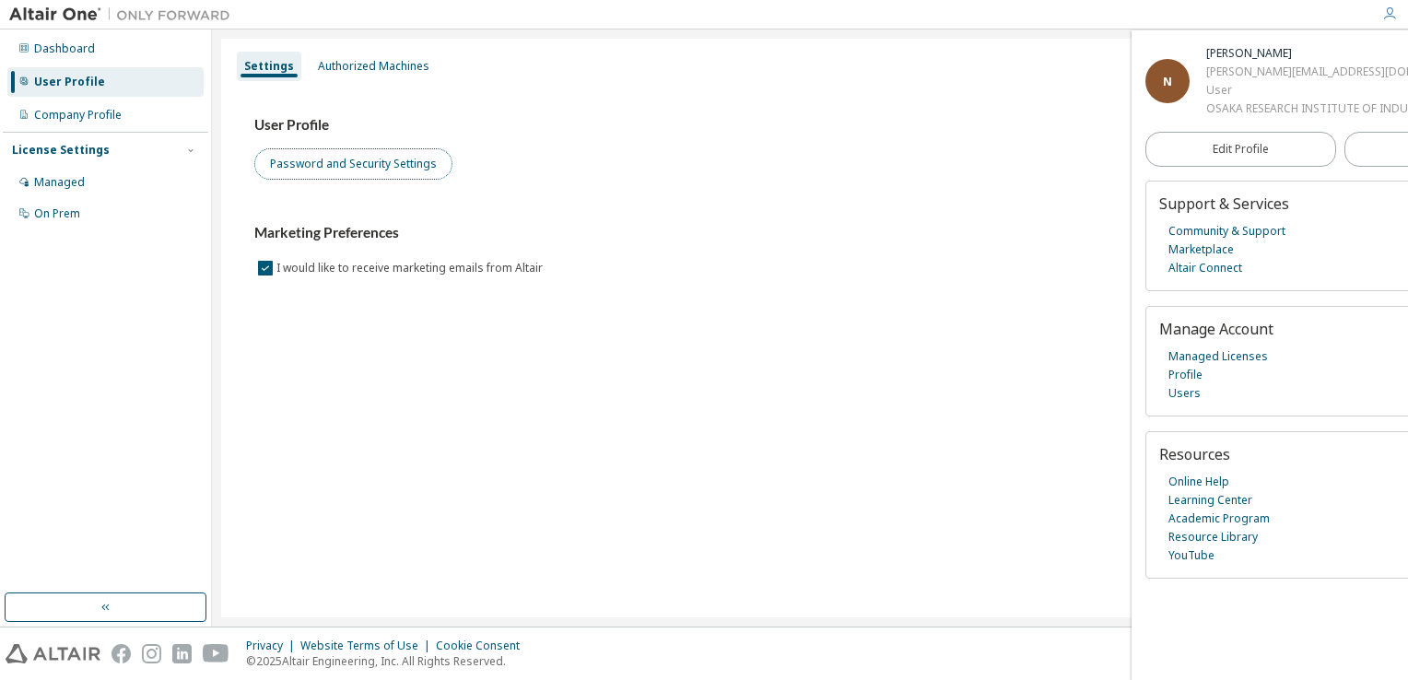
click at [355, 170] on button "Password and Security Settings" at bounding box center [353, 163] width 198 height 31
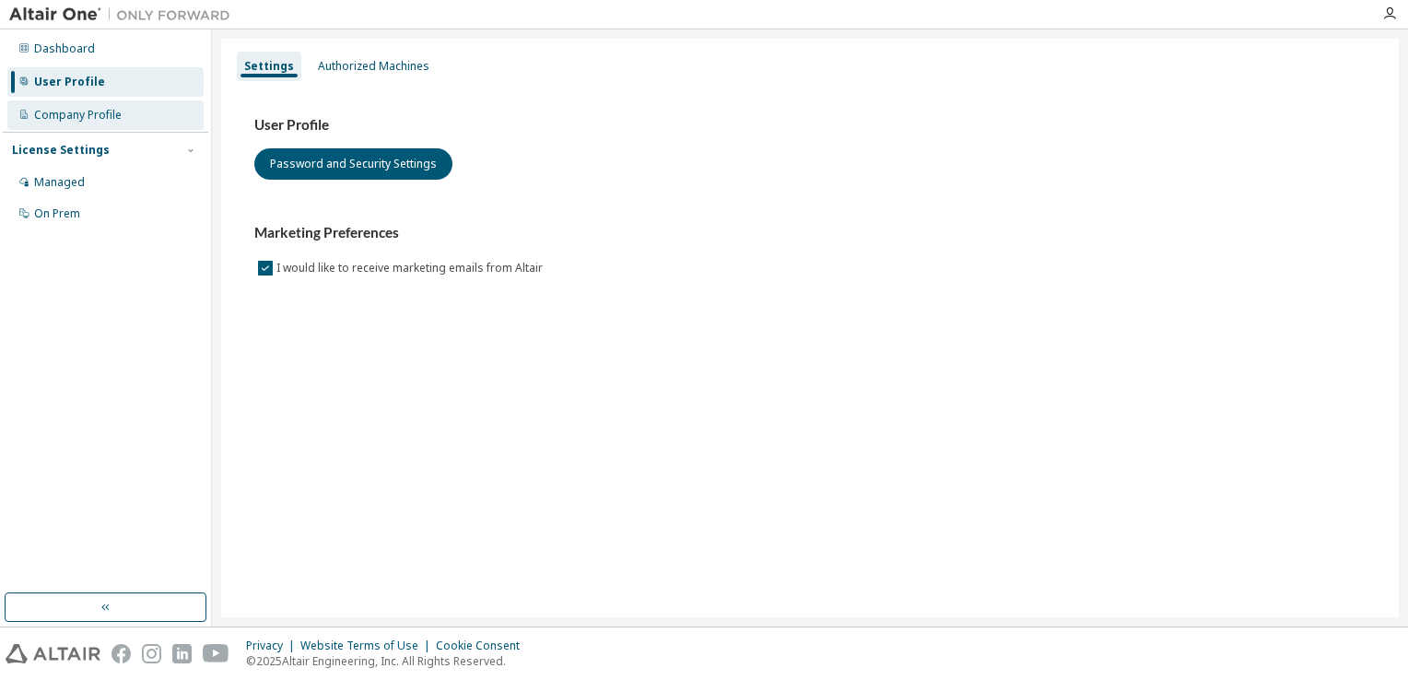
click at [86, 112] on div "Company Profile" at bounding box center [78, 115] width 88 height 15
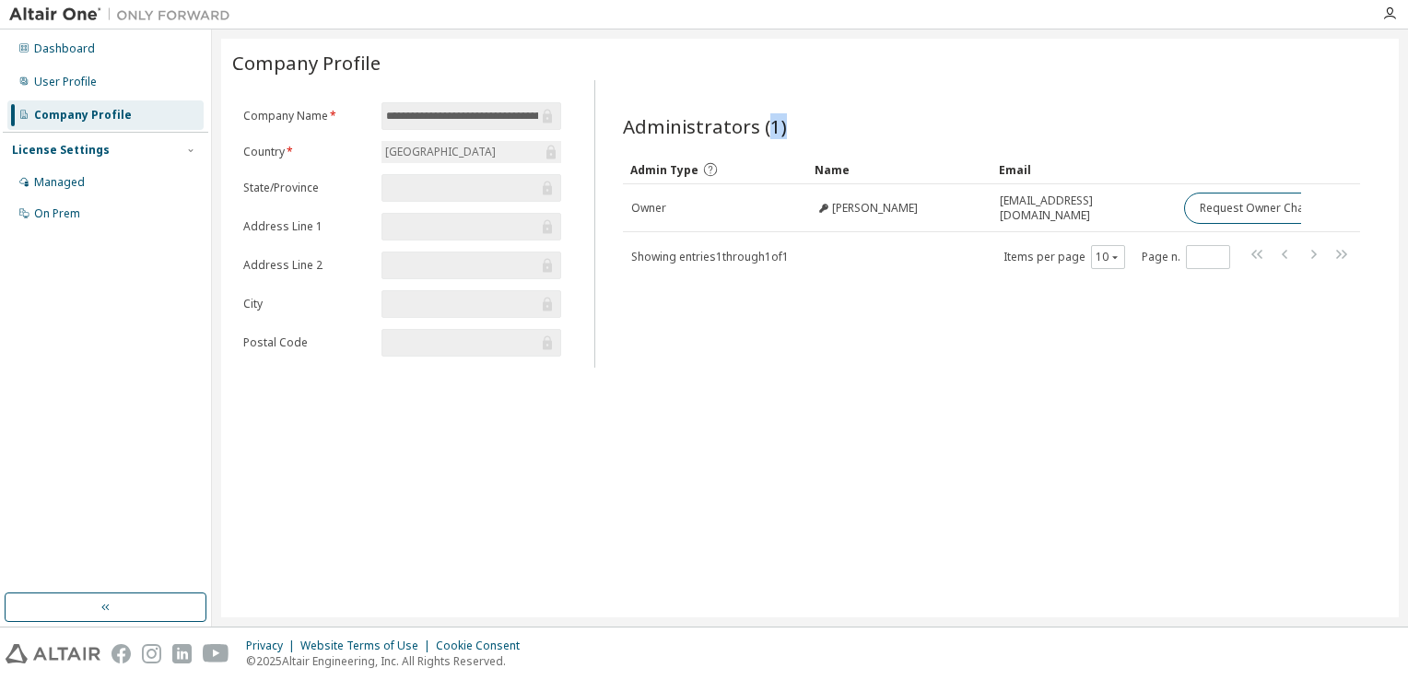
drag, startPoint x: 767, startPoint y: 120, endPoint x: 782, endPoint y: 124, distance: 15.4
click at [782, 124] on div "Administrators (1)" at bounding box center [991, 126] width 737 height 26
copy span "1)"
drag, startPoint x: 970, startPoint y: 621, endPoint x: 1154, endPoint y: 612, distance: 183.6
click at [1154, 612] on div "**********" at bounding box center [810, 327] width 1196 height 597
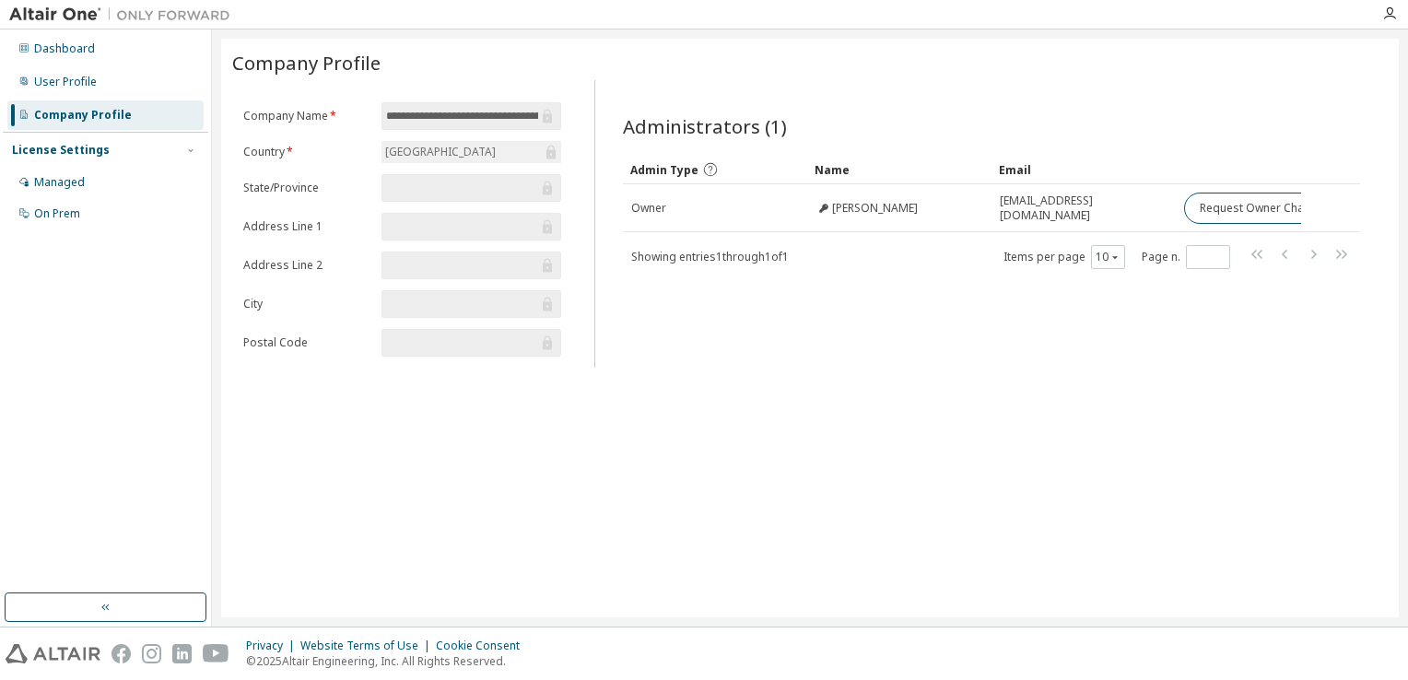
click at [895, 323] on div "Administrators (1) Clear Load Save Save As Field Operator Value Select filter S…" at bounding box center [992, 229] width 782 height 276
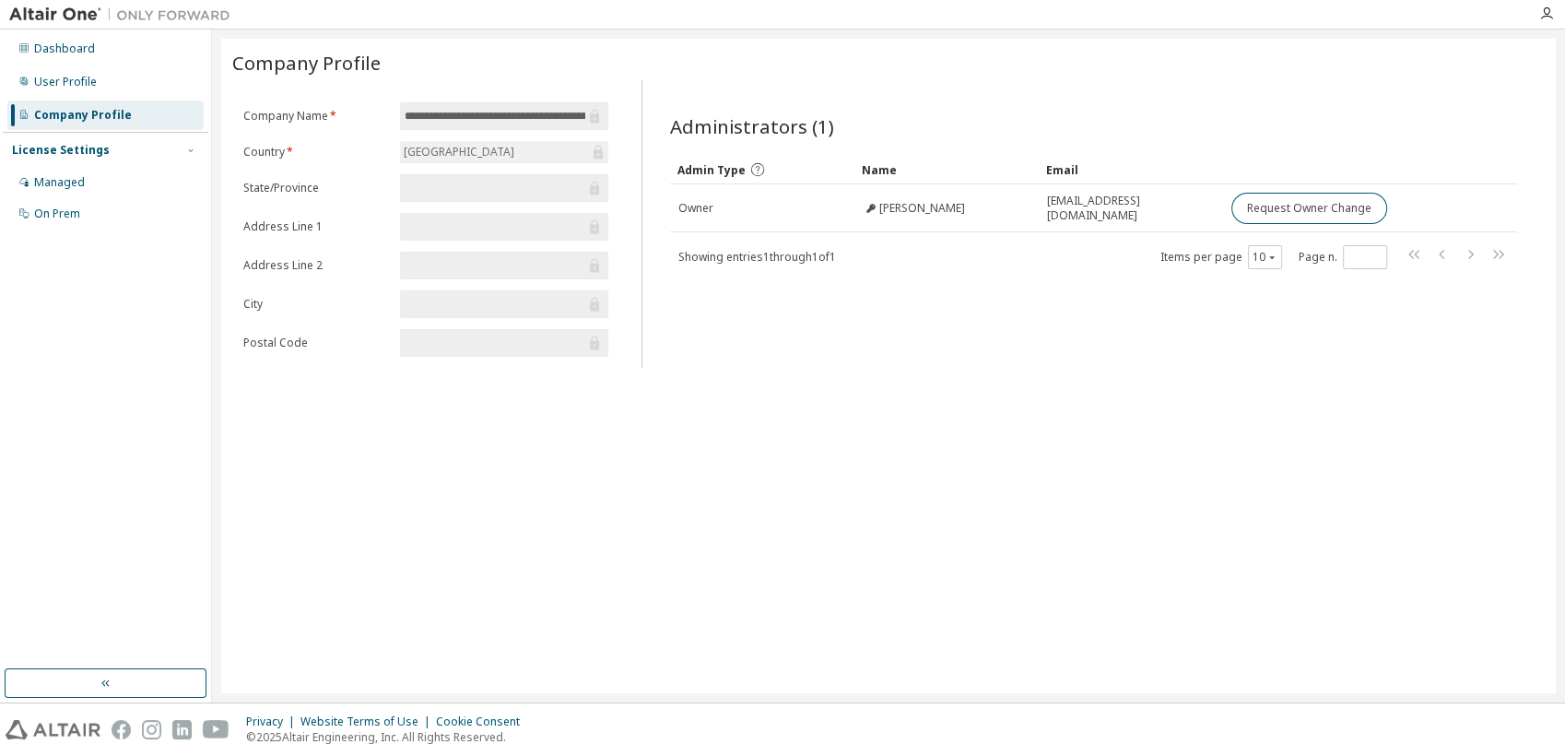
click at [1407, 319] on div "Administrators (1) Clear Load Save Save As Field Operator Value Select filter S…" at bounding box center [1093, 229] width 891 height 276
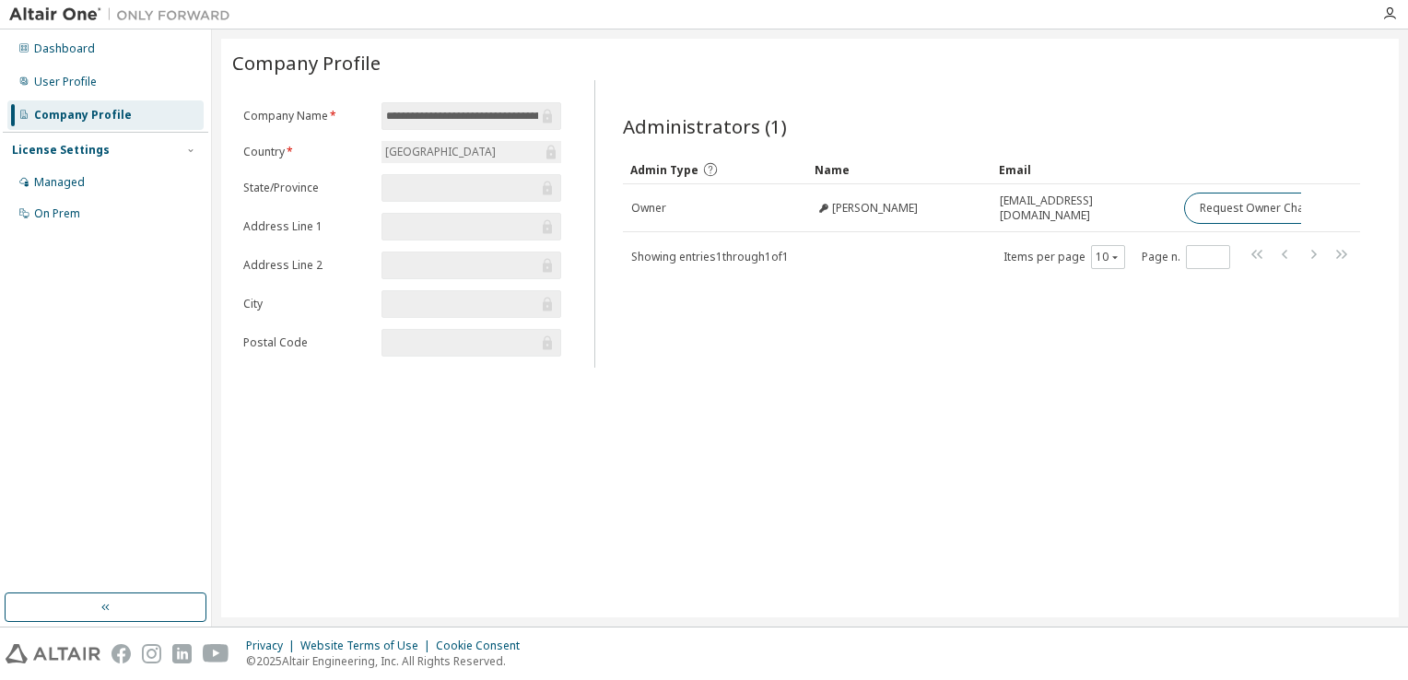
click at [467, 112] on input "**********" at bounding box center [462, 116] width 152 height 18
click at [474, 148] on div "[GEOGRAPHIC_DATA]" at bounding box center [472, 152] width 180 height 22
click at [36, 155] on div "License Settings" at bounding box center [61, 150] width 98 height 15
click at [45, 180] on div "Managed" at bounding box center [59, 182] width 51 height 15
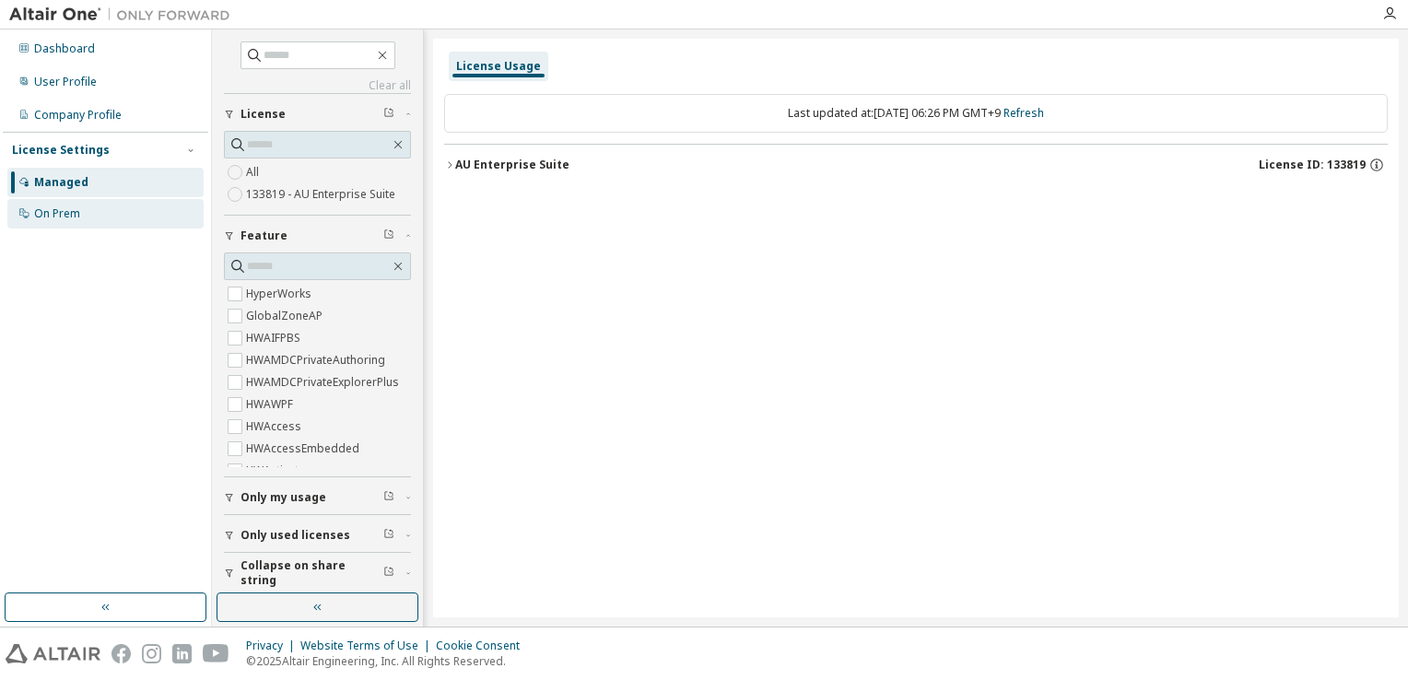
click at [103, 216] on div "On Prem" at bounding box center [105, 213] width 196 height 29
